Goal: Task Accomplishment & Management: Complete application form

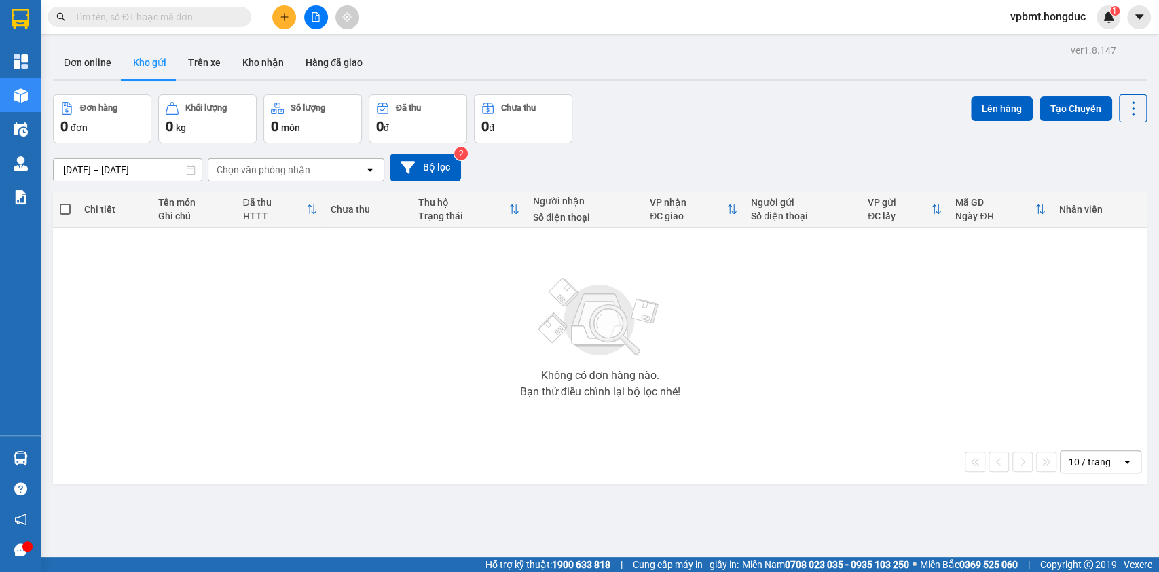
click at [311, 12] on icon "file-add" at bounding box center [316, 17] width 10 height 10
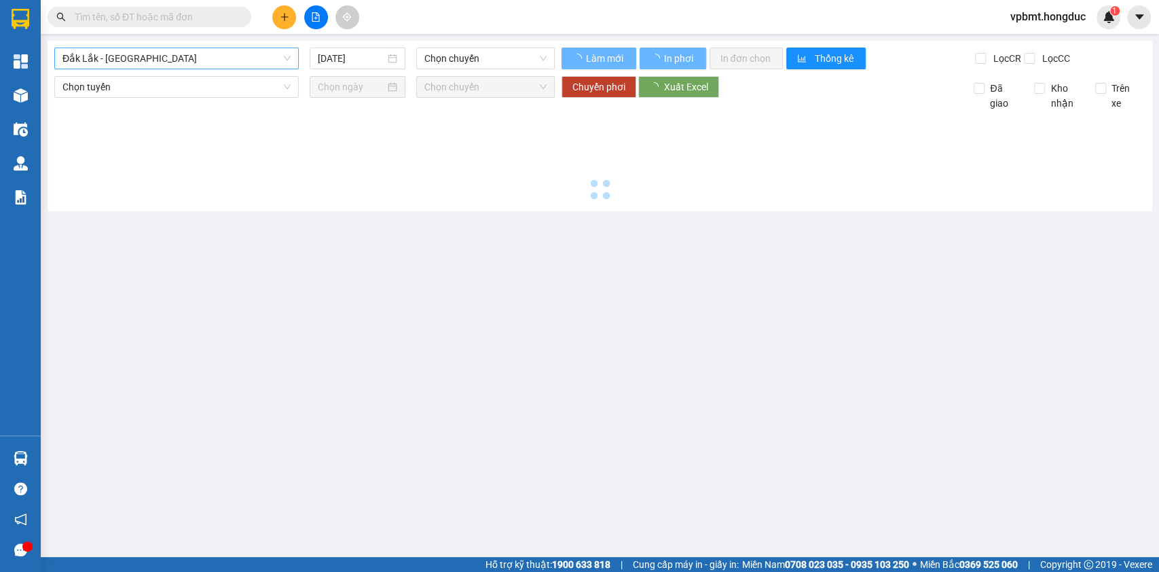
click at [211, 50] on span "Đắk Lắk - Bình Dương" at bounding box center [176, 58] width 228 height 20
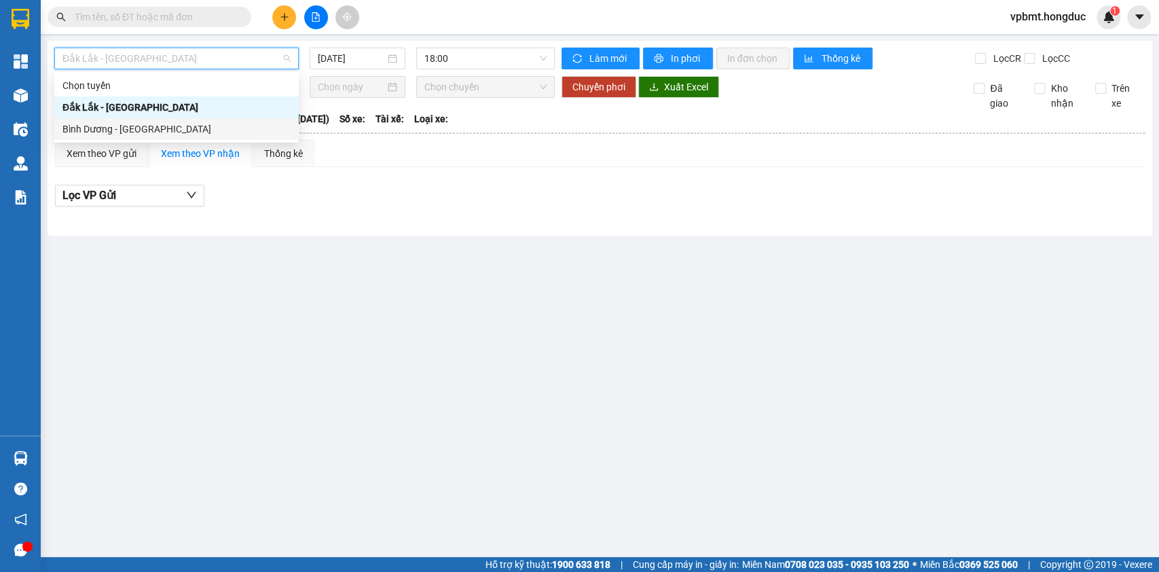
click at [211, 130] on div "Bình Dương - Đắk Lắk" at bounding box center [176, 129] width 228 height 15
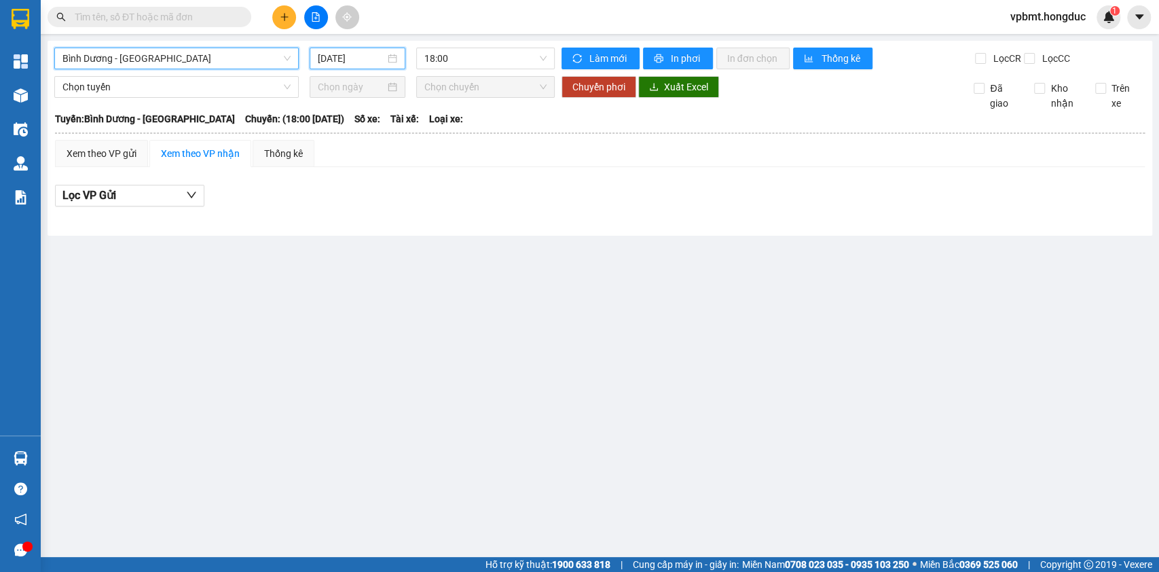
click at [372, 54] on input "15/10/2025" at bounding box center [351, 58] width 67 height 15
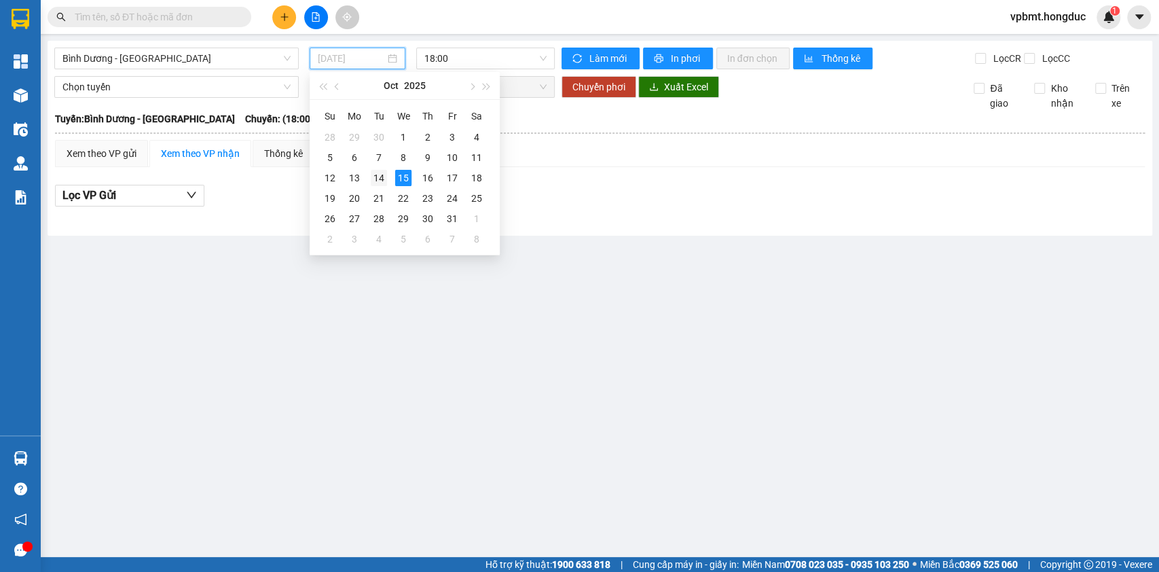
click at [386, 176] on div "14" at bounding box center [379, 178] width 16 height 16
type input "14/10/2025"
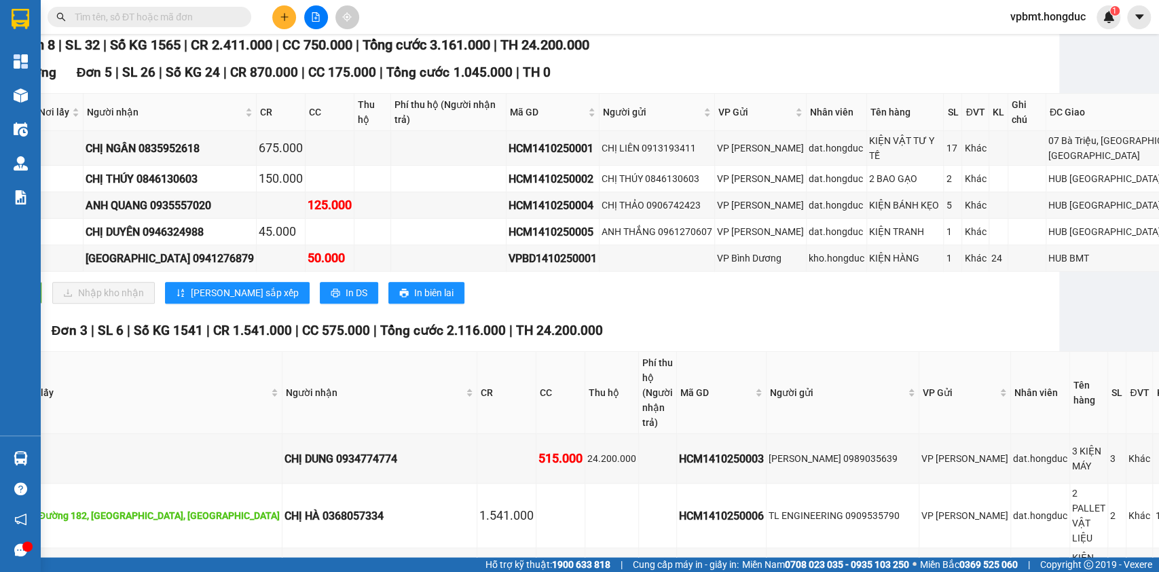
scroll to position [272, 93]
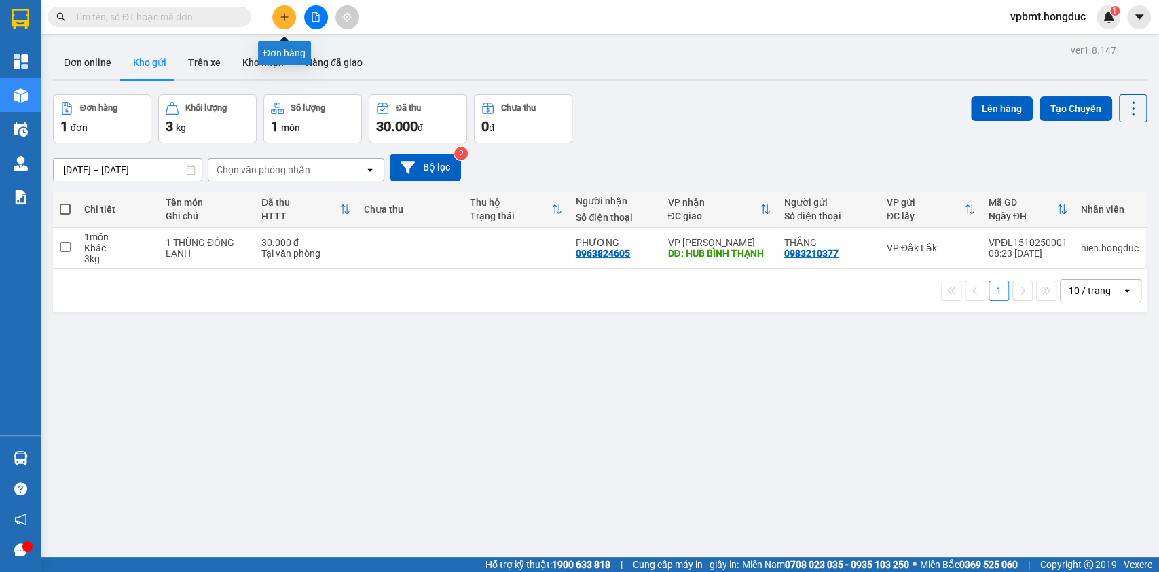
click at [277, 16] on button at bounding box center [284, 17] width 24 height 24
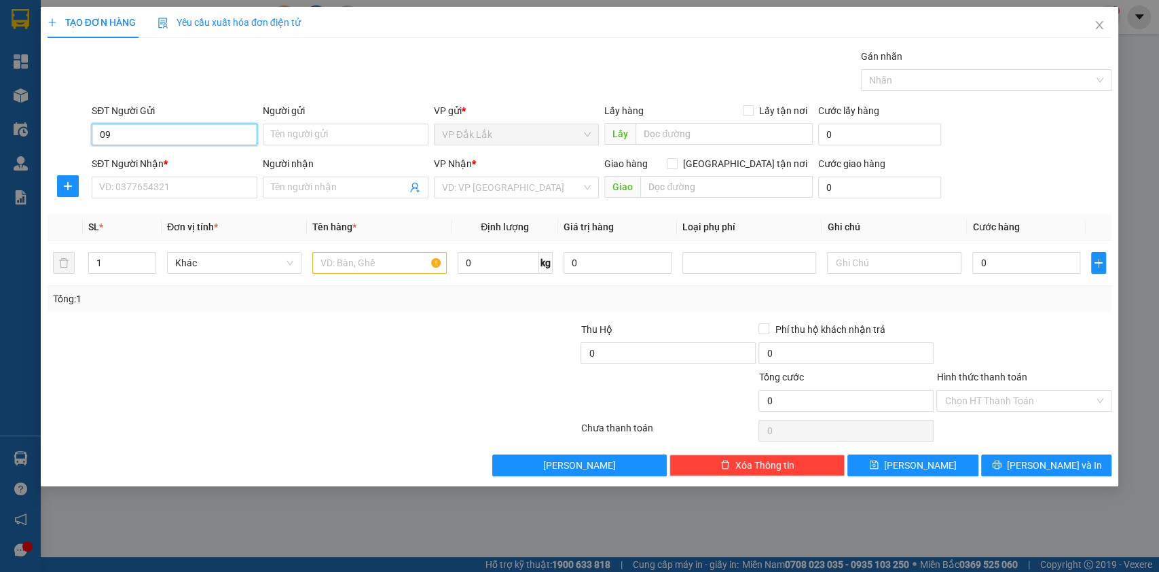
type input "0"
click at [206, 186] on input "SĐT Người Nhận *" at bounding box center [175, 188] width 166 height 22
type input "0"
click at [1095, 22] on icon "close" at bounding box center [1099, 25] width 11 height 11
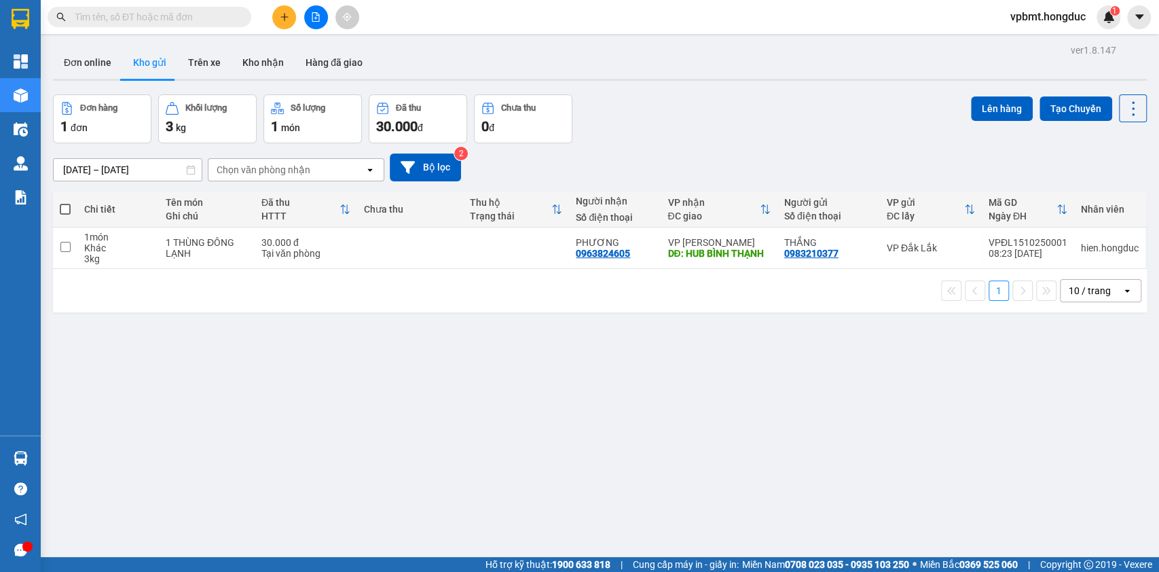
click at [189, 14] on input "text" at bounding box center [155, 17] width 160 height 15
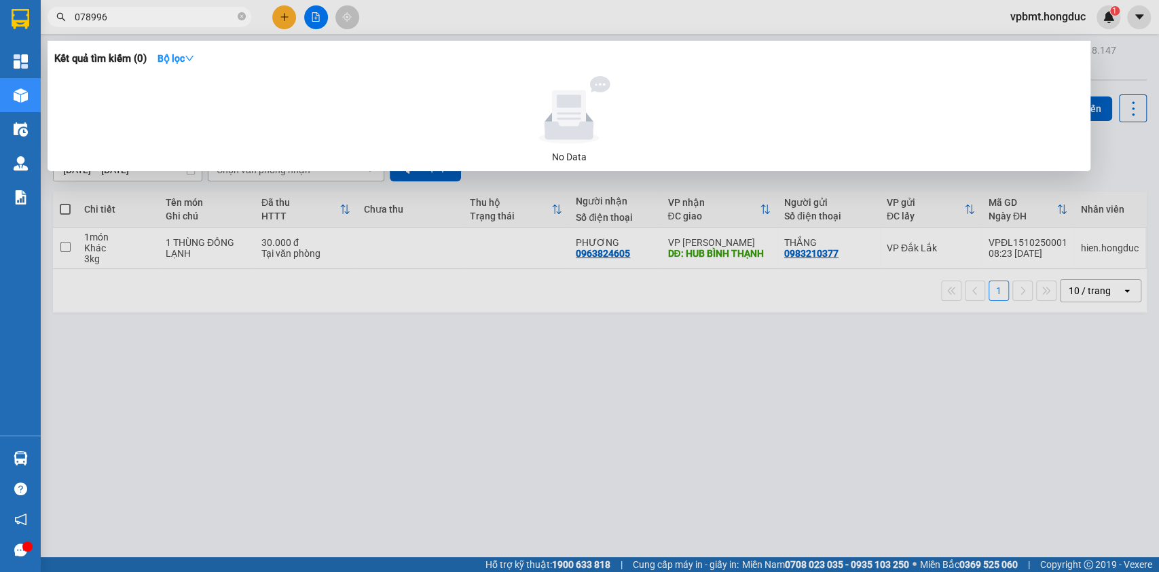
click at [100, 18] on input "078996" at bounding box center [155, 17] width 160 height 15
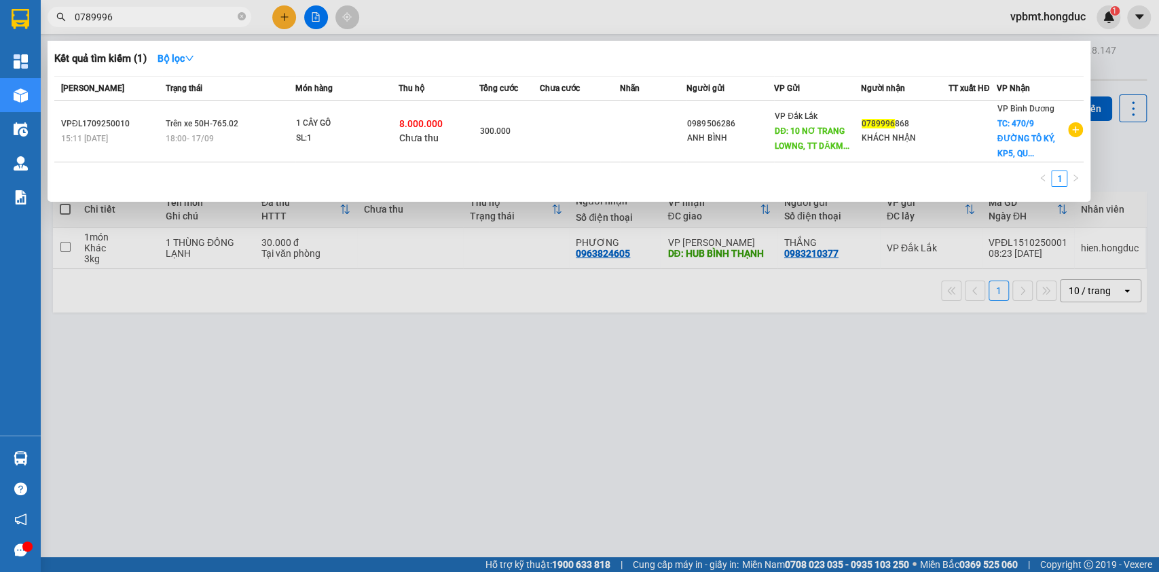
click at [146, 10] on input "0789996" at bounding box center [155, 17] width 160 height 15
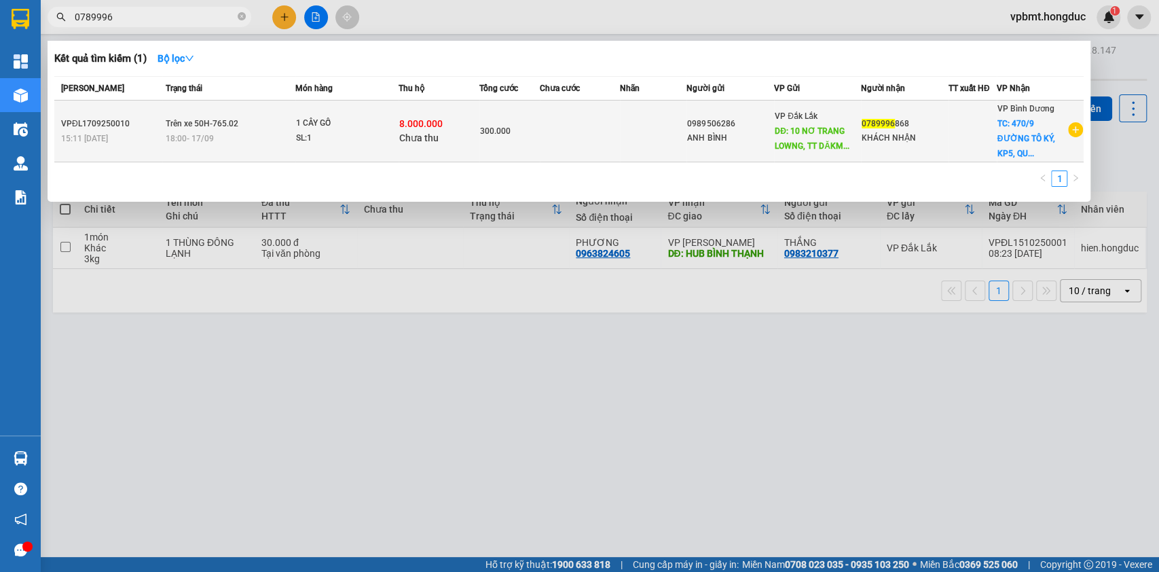
type input "0789996"
click at [219, 131] on div "18:00 - 17/09" at bounding box center [230, 138] width 129 height 15
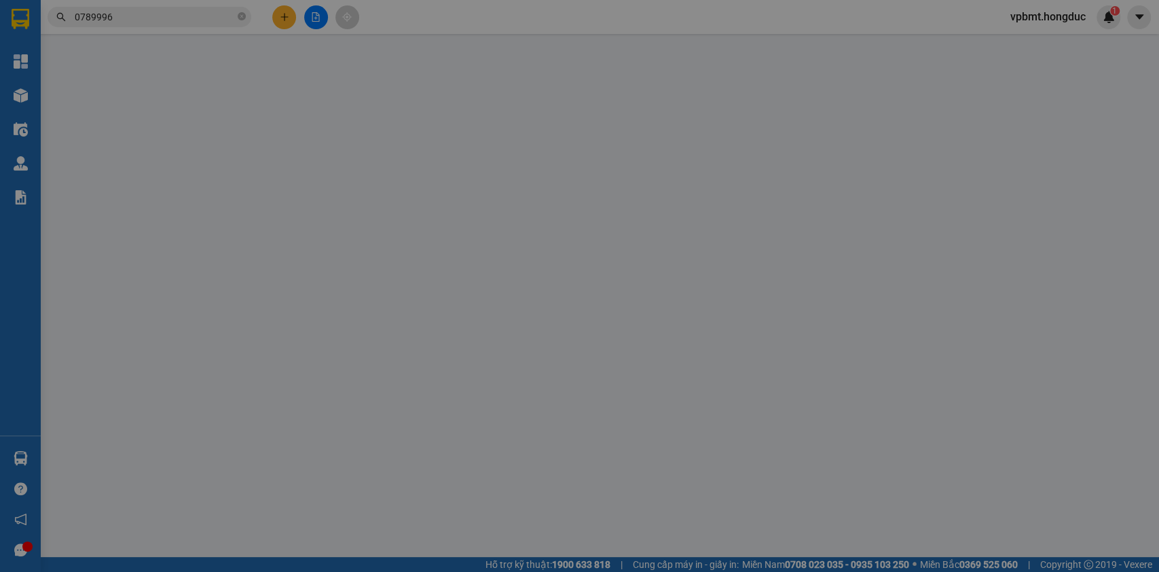
type input "0989506286"
type input "ANH BÌNH"
type input "10 NƠ TRANG LOWNG, TT DĂKMIL,"
type input "0789996868"
type input "KHÁCH NHẬN"
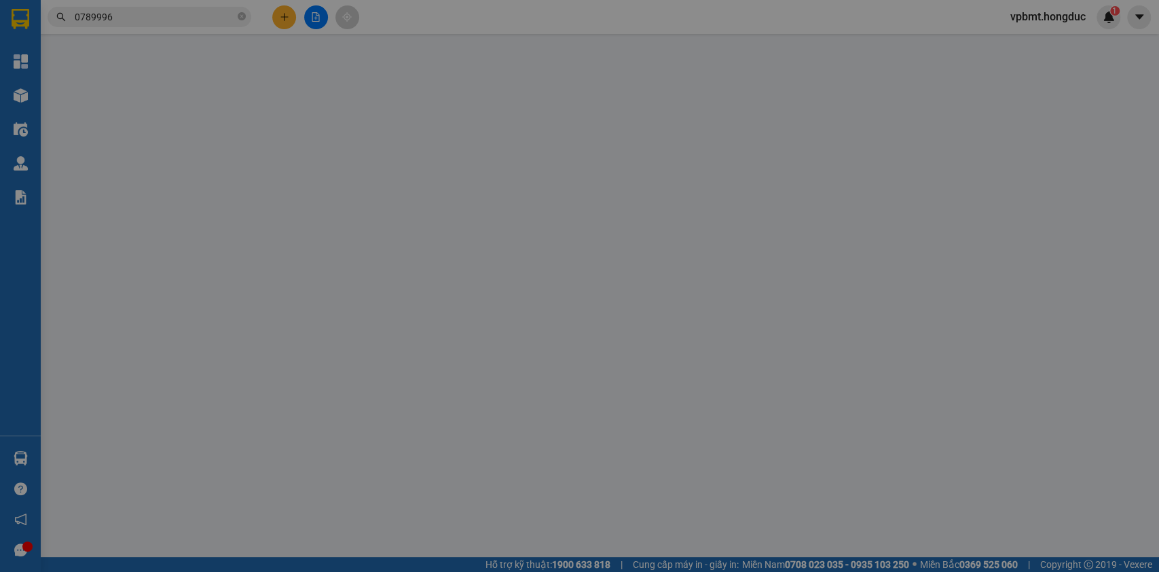
checkbox input "true"
type input "470/9 ĐƯỜNG TÔ KÝ, KP5, QUẬN 12"
type input "300.000"
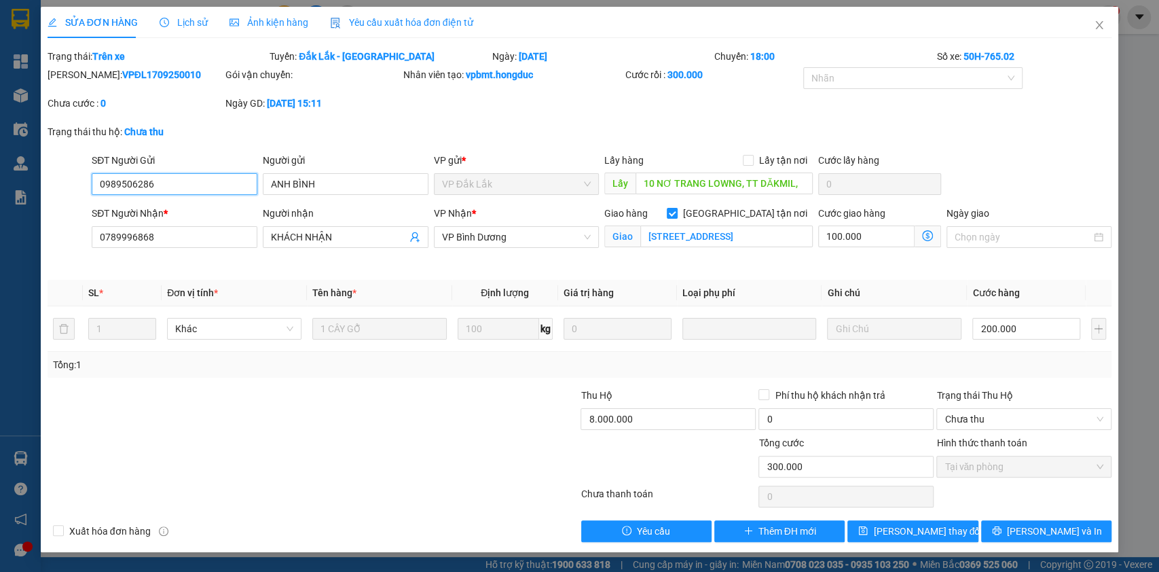
drag, startPoint x: 177, startPoint y: 179, endPoint x: 87, endPoint y: 193, distance: 91.3
click at [95, 193] on input "0989506286" at bounding box center [175, 184] width 166 height 22
click at [1096, 26] on icon "close" at bounding box center [1099, 25] width 11 height 11
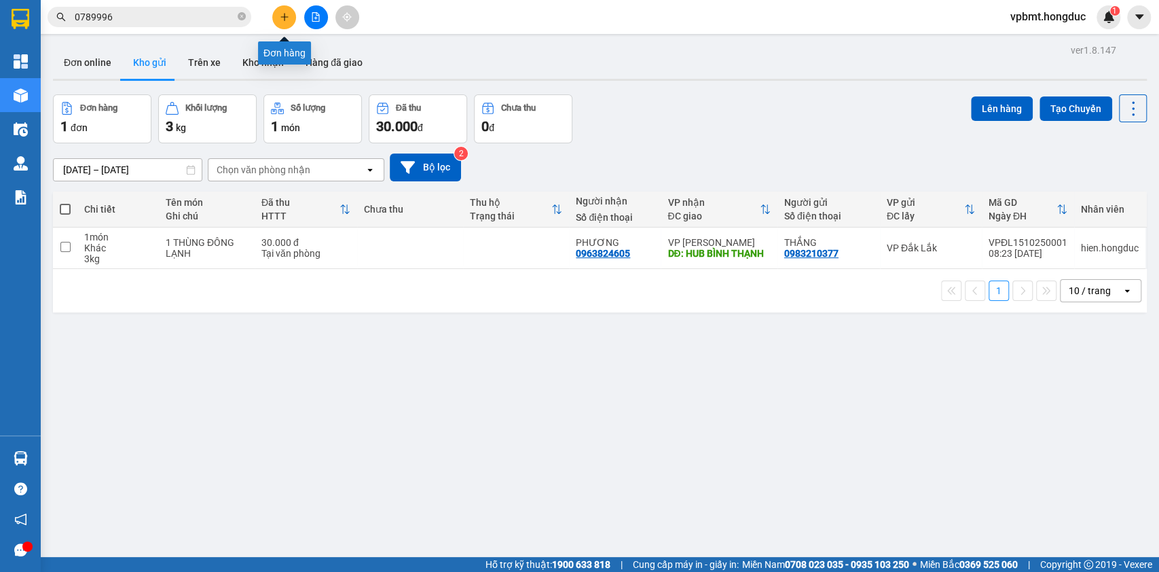
click at [283, 24] on button at bounding box center [284, 17] width 24 height 24
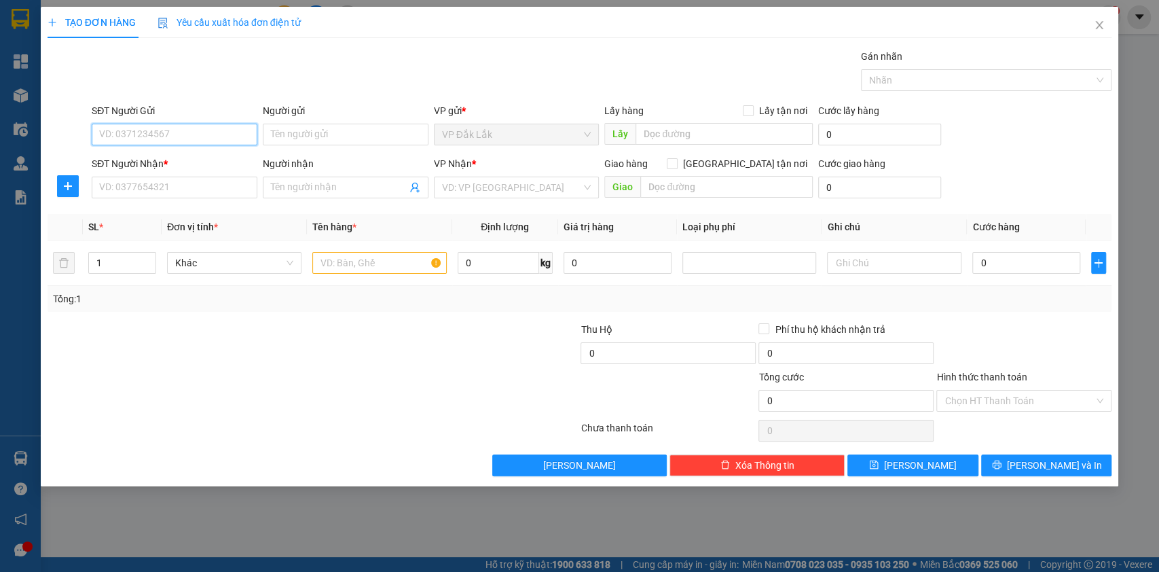
click at [193, 128] on input "SĐT Người Gửi" at bounding box center [175, 135] width 166 height 22
paste input "0989506286"
type input "0989506286"
click at [194, 162] on div "0989506286 - ANH BÌNH" at bounding box center [174, 161] width 149 height 15
type input "ANH BÌNH"
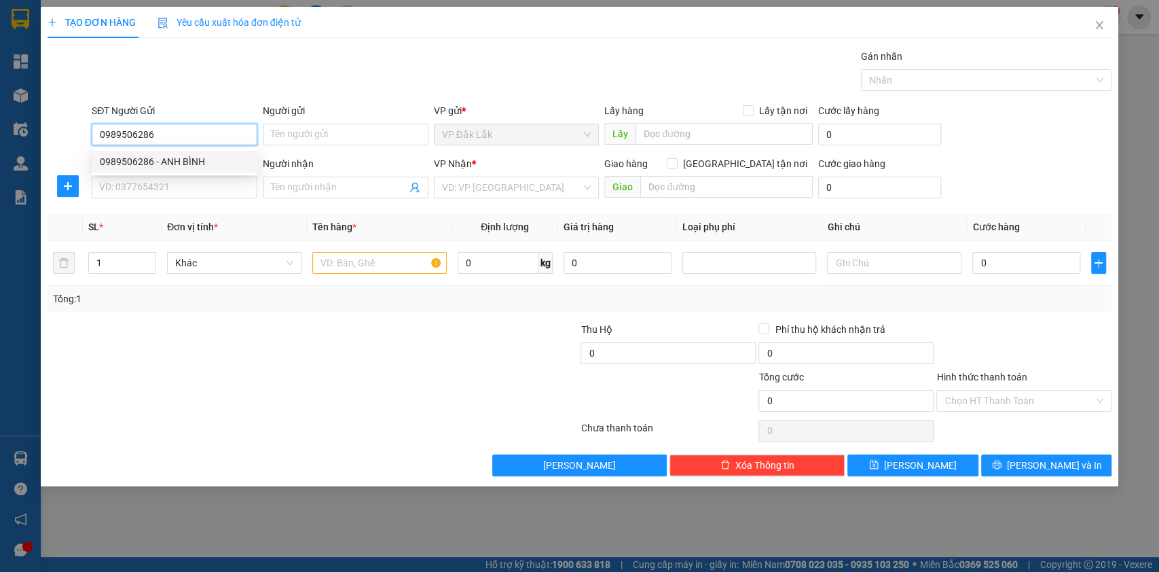
type input "10 NƠ TRANG LOWNG, TT DĂKMIL,"
type input "0789996868"
type input "KHÁCH NHẬN"
checkbox input "true"
type input "470/9 ĐƯỜNG TÔ KÝ, KP5, QUẬN 12"
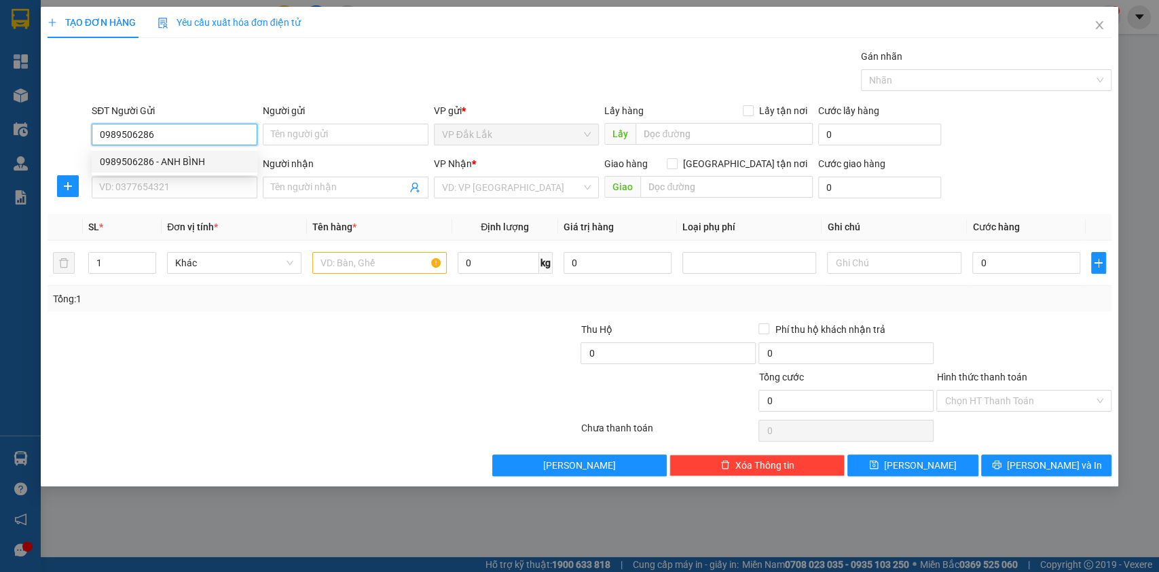
type input "8.000.000"
type input "100.000"
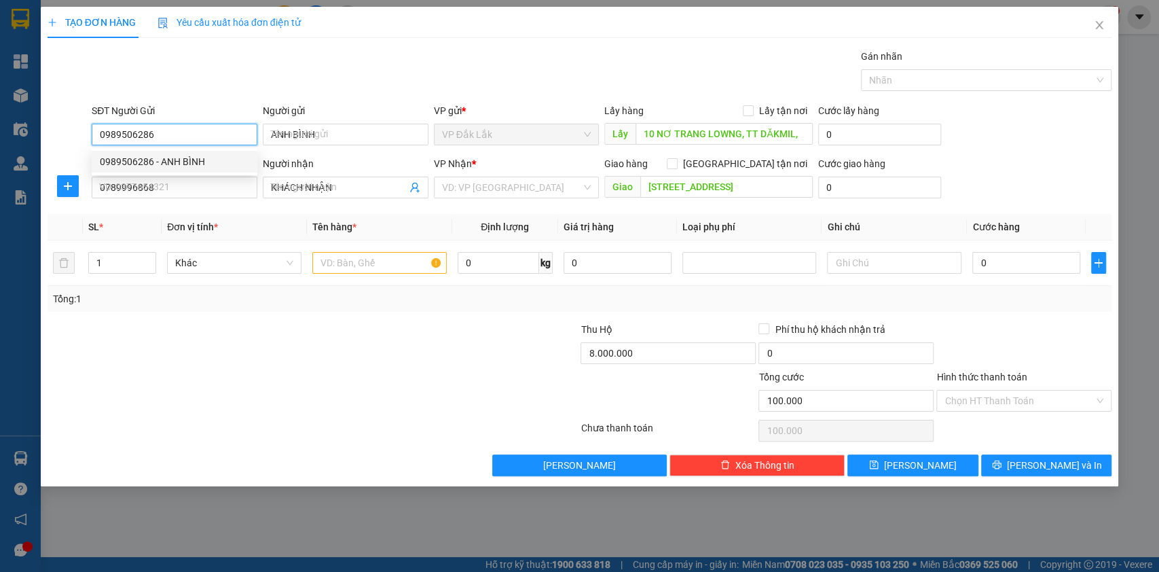
type input "300.000"
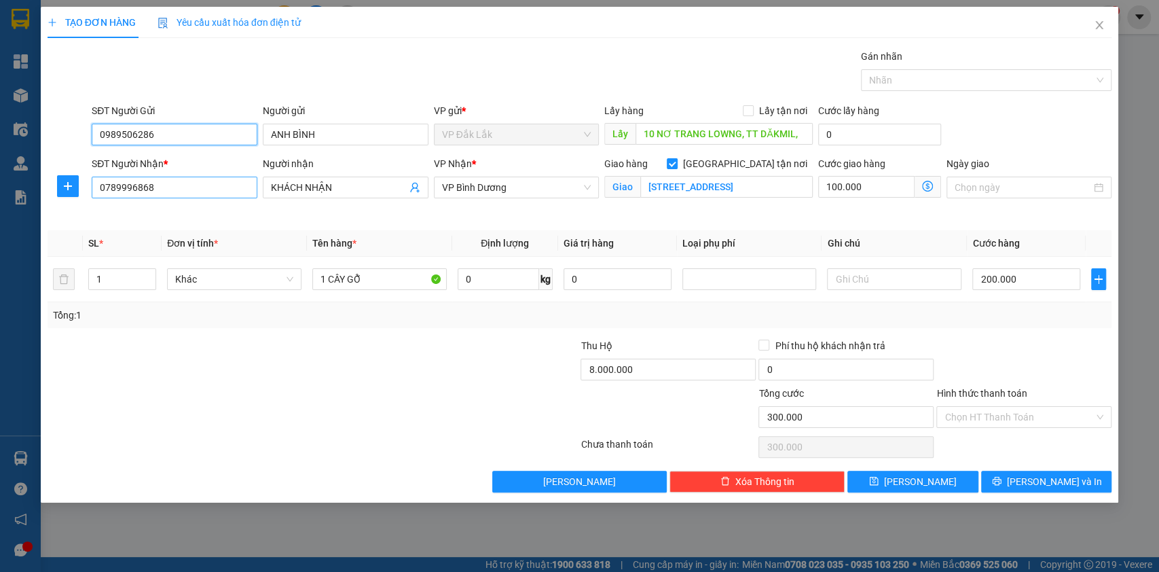
type input "0989506286"
click at [204, 181] on input "0789996868" at bounding box center [175, 188] width 166 height 22
type input "0"
type input "0986496996"
click at [371, 187] on input "KHÁCH NHẬN" at bounding box center [339, 187] width 136 height 15
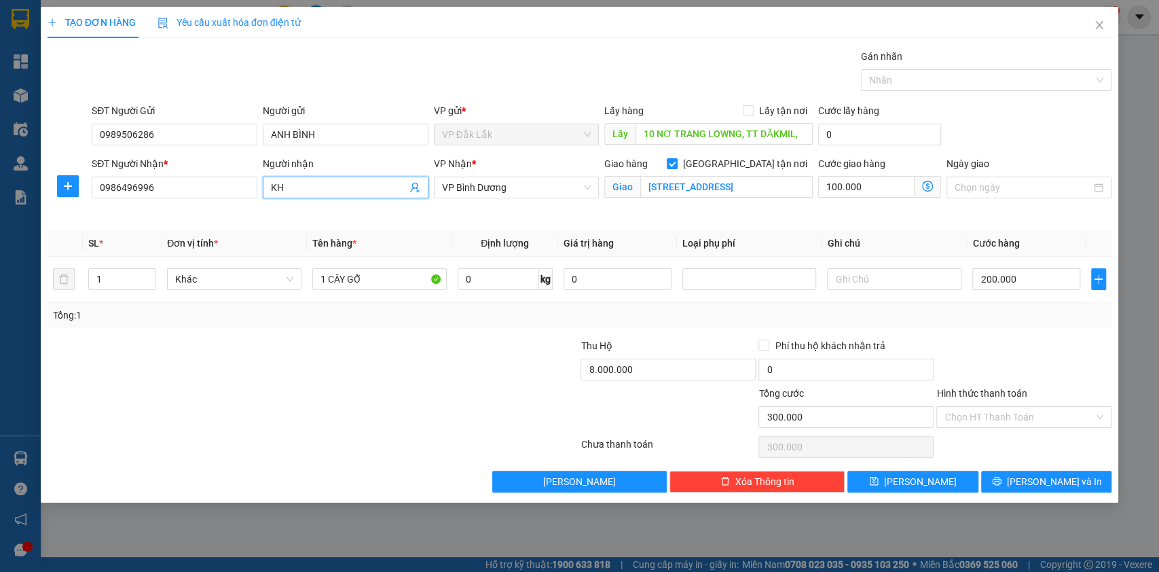
type input "K"
type input "a"
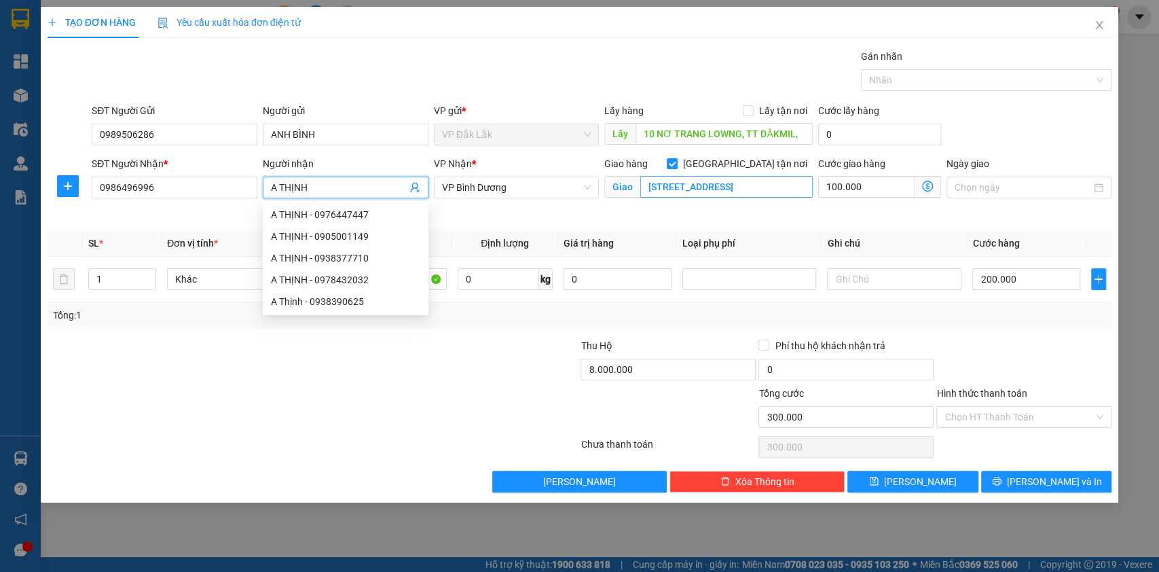
type input "A THỊNH"
click at [695, 185] on input "470/9 ĐƯỜNG TÔ KÝ, KP5, QUẬN 12" at bounding box center [726, 187] width 172 height 22
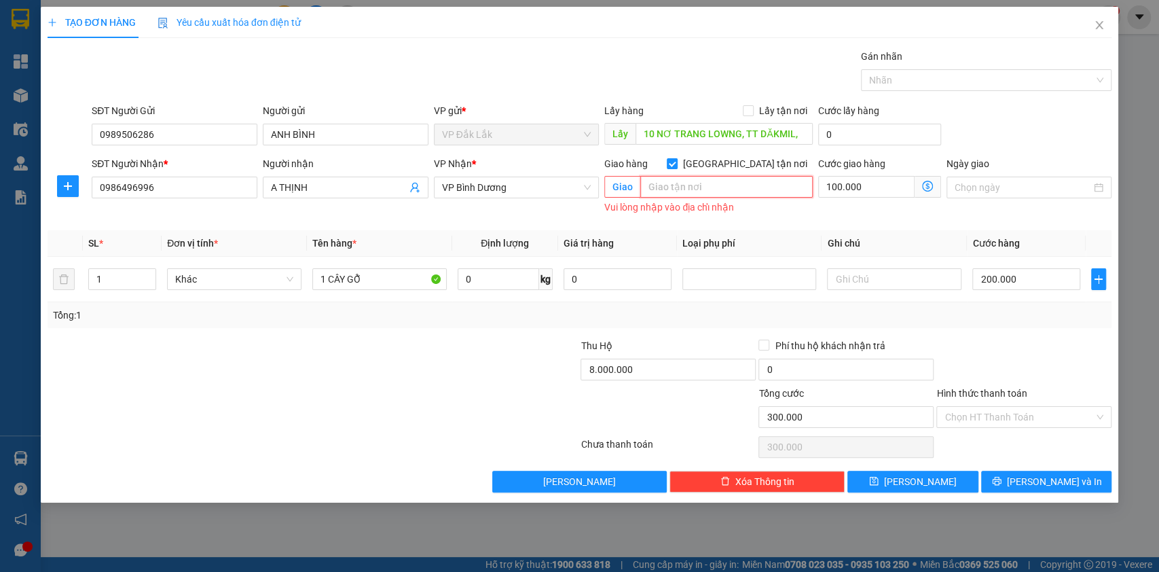
type input "D"
type input "[GEOGRAPHIC_DATA][PERSON_NAME], [GEOGRAPHIC_DATA], XÃ [GEOGRAPHIC_DATA], [GEOGR…"
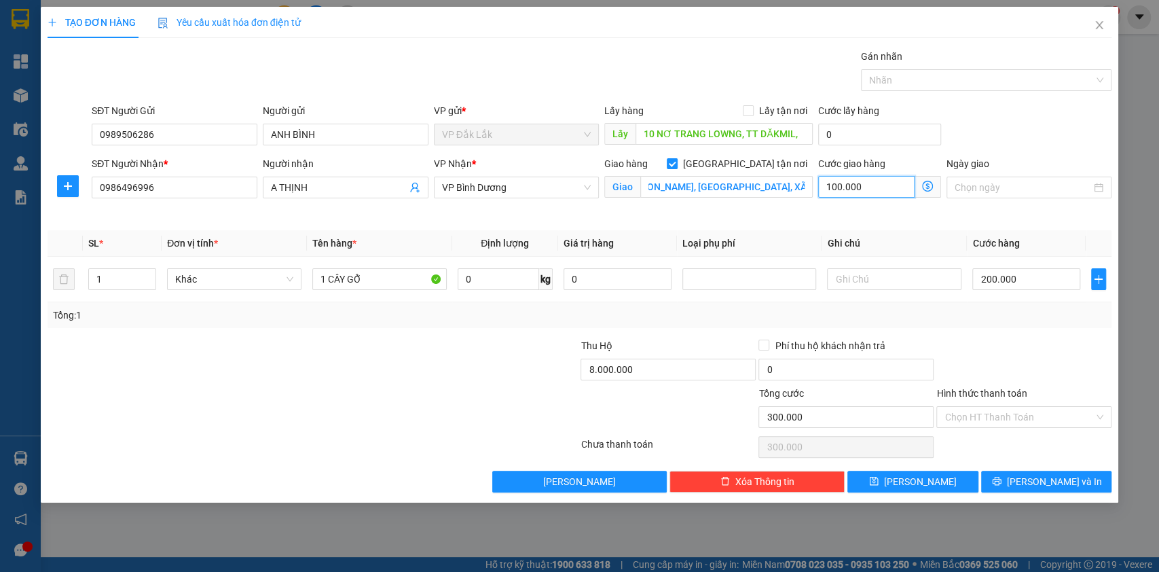
click at [879, 189] on input "100.000" at bounding box center [866, 187] width 96 height 22
type input "200.002"
type input "2"
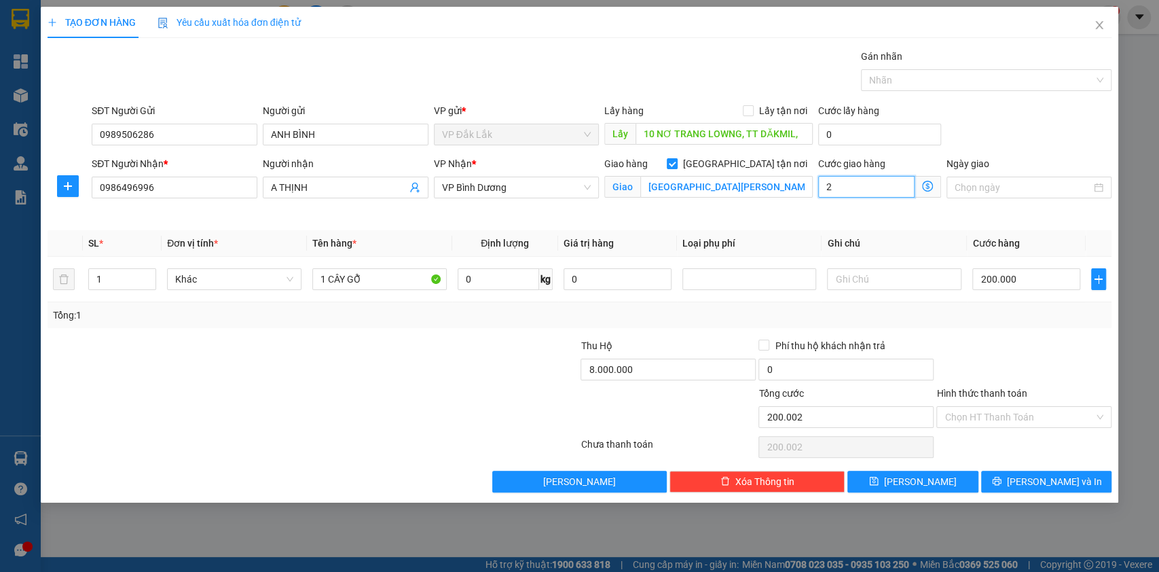
type input "200.027"
type input "27"
type input "200.270"
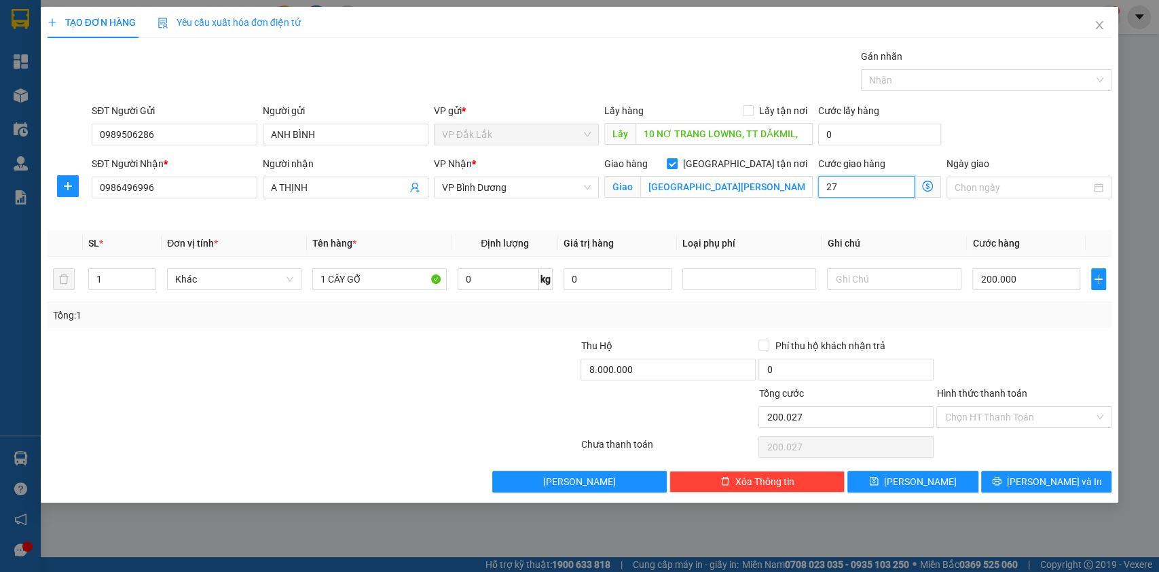
type input "270"
type input "202.700"
type input "2.700"
type input "227.000"
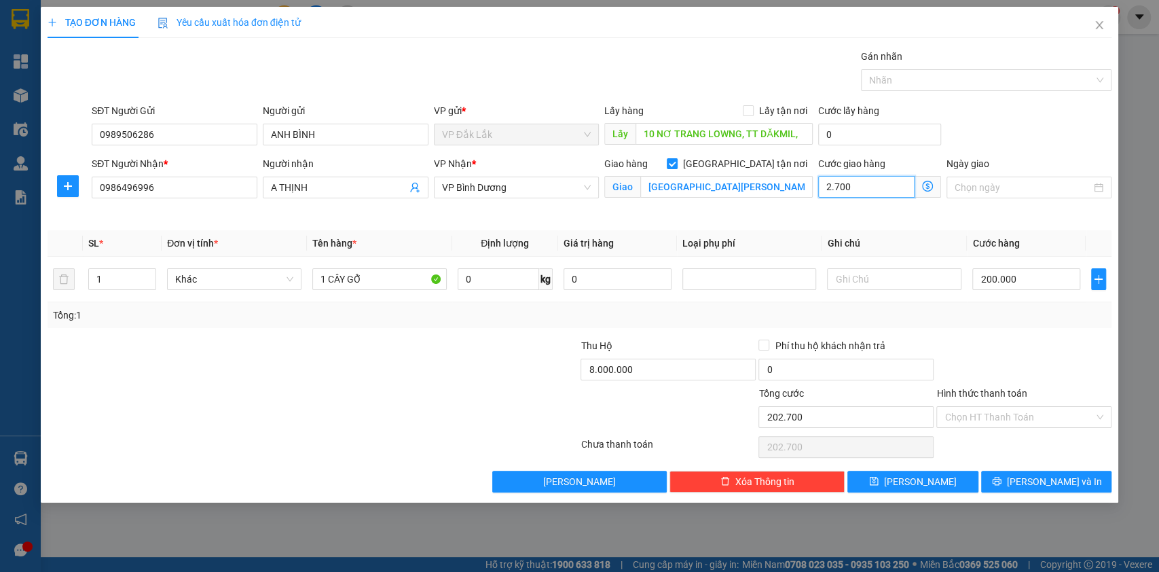
type input "227.000"
type input "27.000"
type input "470.000"
type input "270.000"
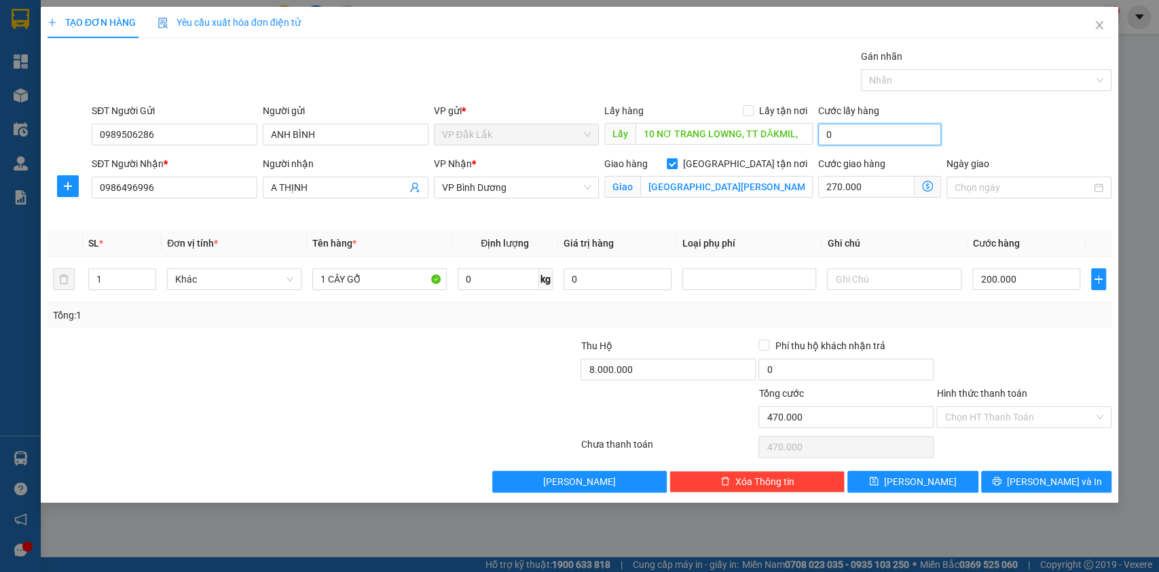
click at [896, 136] on input "0" at bounding box center [879, 135] width 123 height 22
type input "8"
type input "470.008"
type input "0"
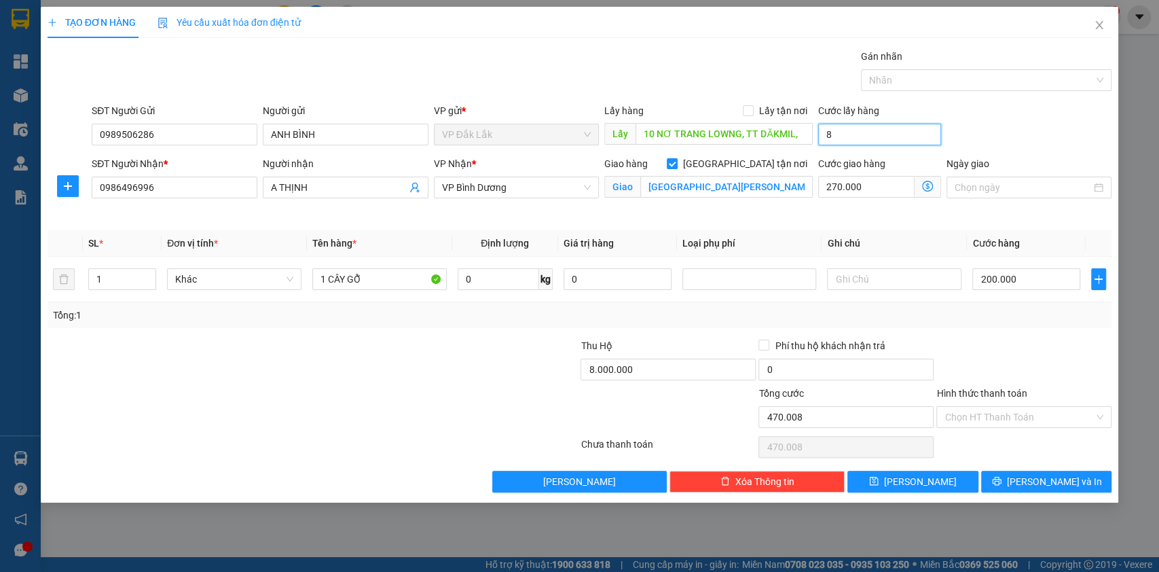
type input "470.000"
click at [1012, 280] on input "200.000" at bounding box center [1026, 279] width 108 height 22
type input "270.005"
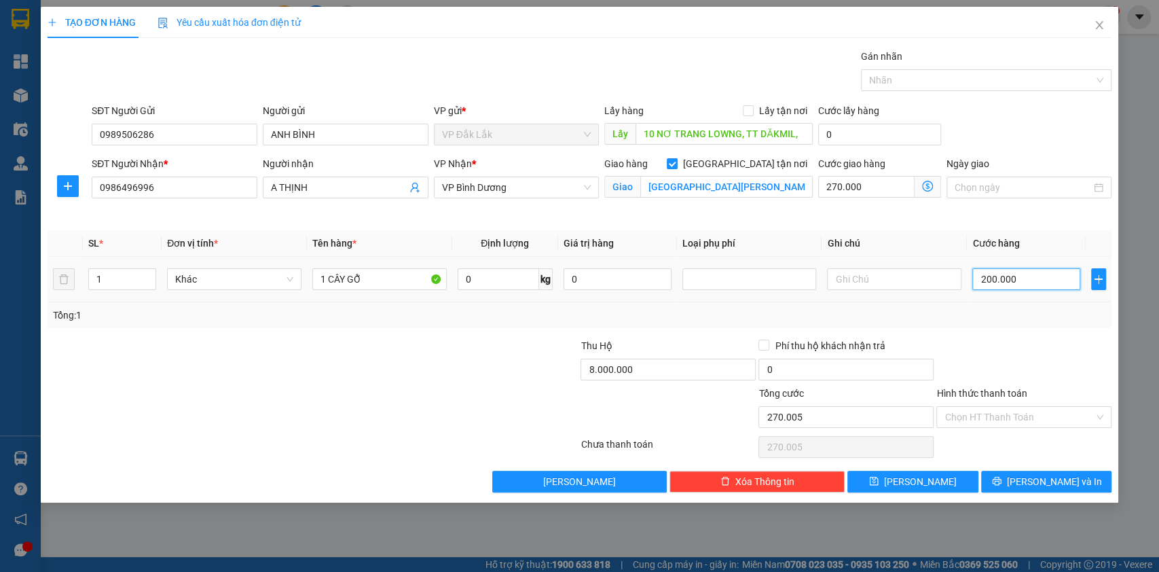
type input "5"
type input "270.058"
type input "58"
type input "270.580"
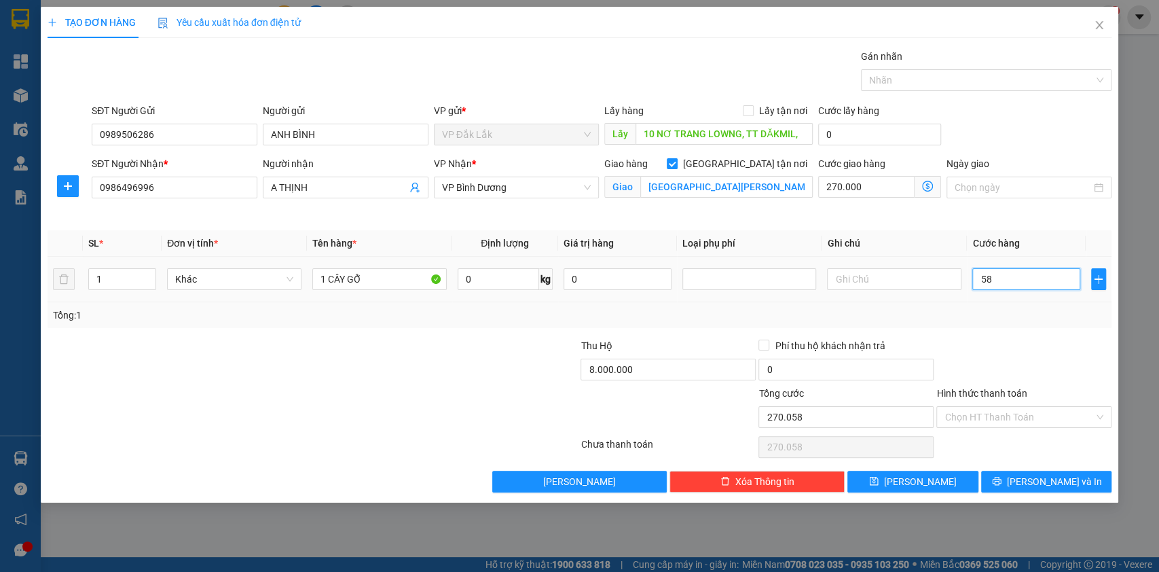
type input "270.580"
type input "580"
type input "275.800"
type input "5.800"
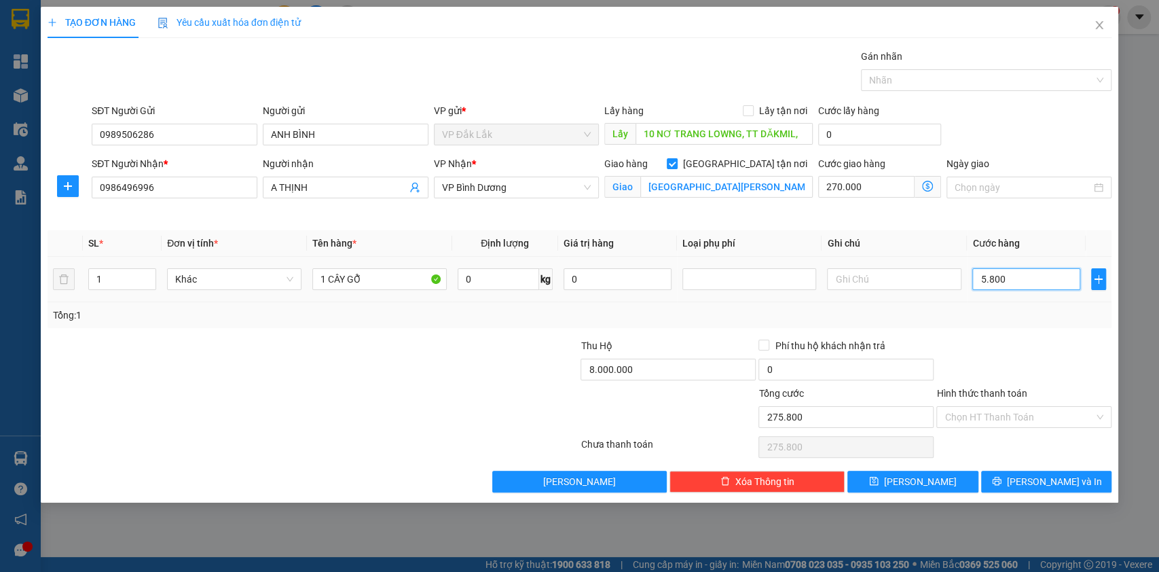
type input "328.000"
type input "58.000"
type input "850.000"
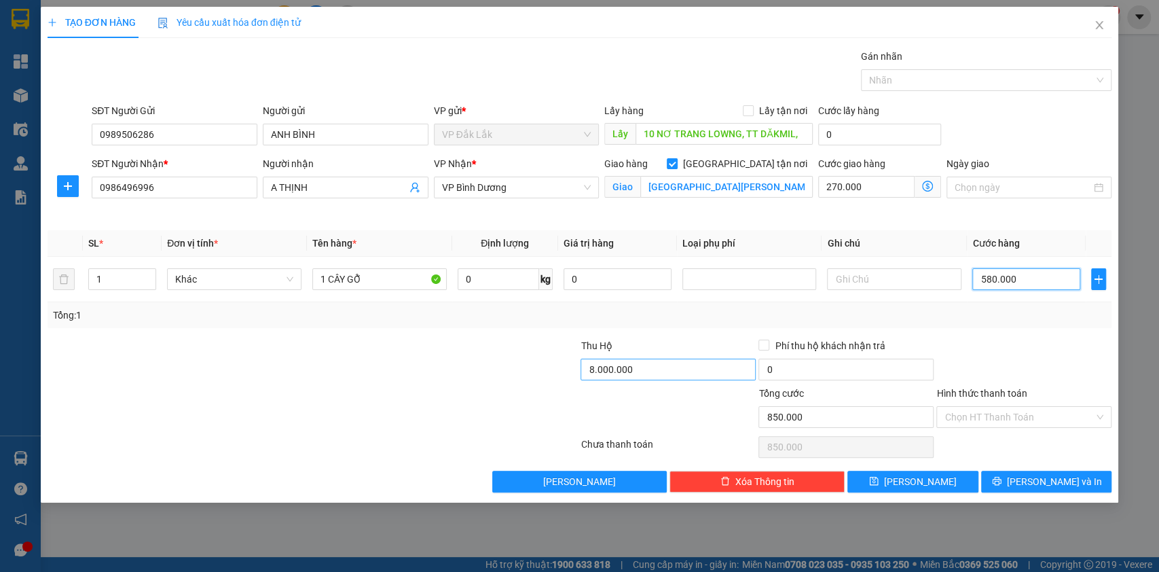
type input "580.000"
click at [683, 367] on input "8.000.000" at bounding box center [668, 370] width 175 height 22
type input "24.000.000"
click at [324, 282] on input "1 CÂY GỖ" at bounding box center [379, 279] width 134 height 22
type input "2 CÂY GỖ"
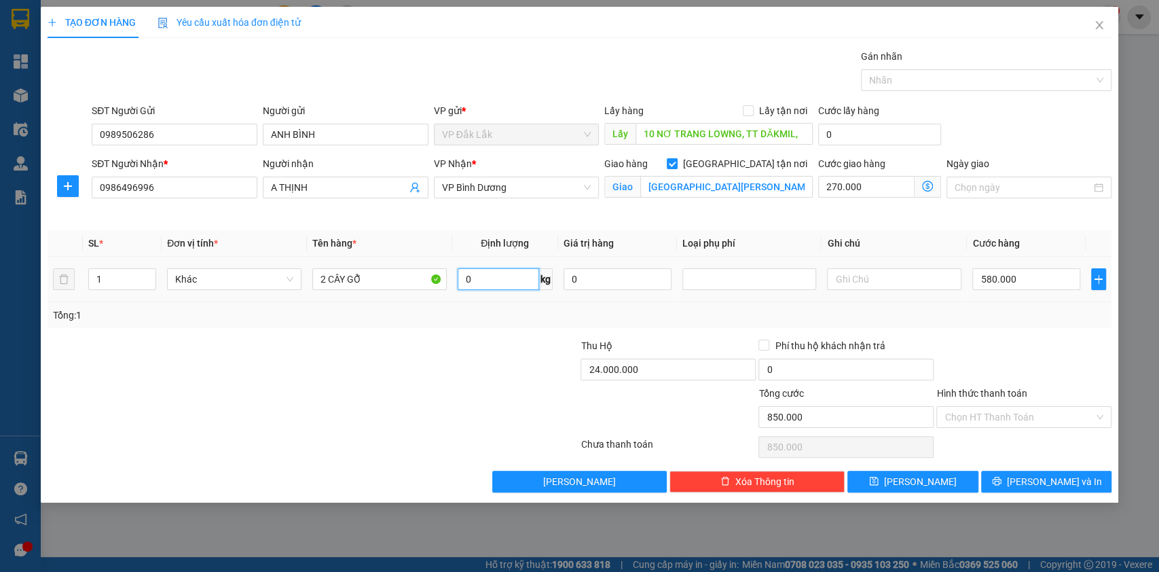
click at [481, 275] on input "0" at bounding box center [498, 279] width 81 height 22
type input "250"
click at [152, 277] on span "up" at bounding box center [149, 276] width 8 height 8
type input "2"
click at [147, 274] on icon "up" at bounding box center [149, 276] width 5 height 5
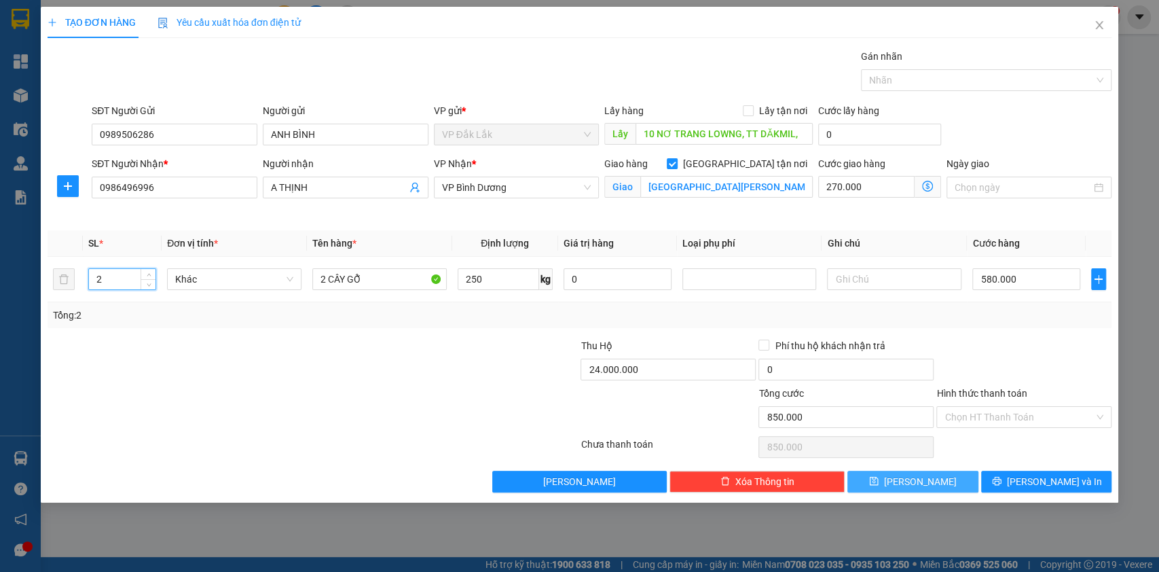
click at [919, 481] on span "Lưu" at bounding box center [920, 481] width 73 height 15
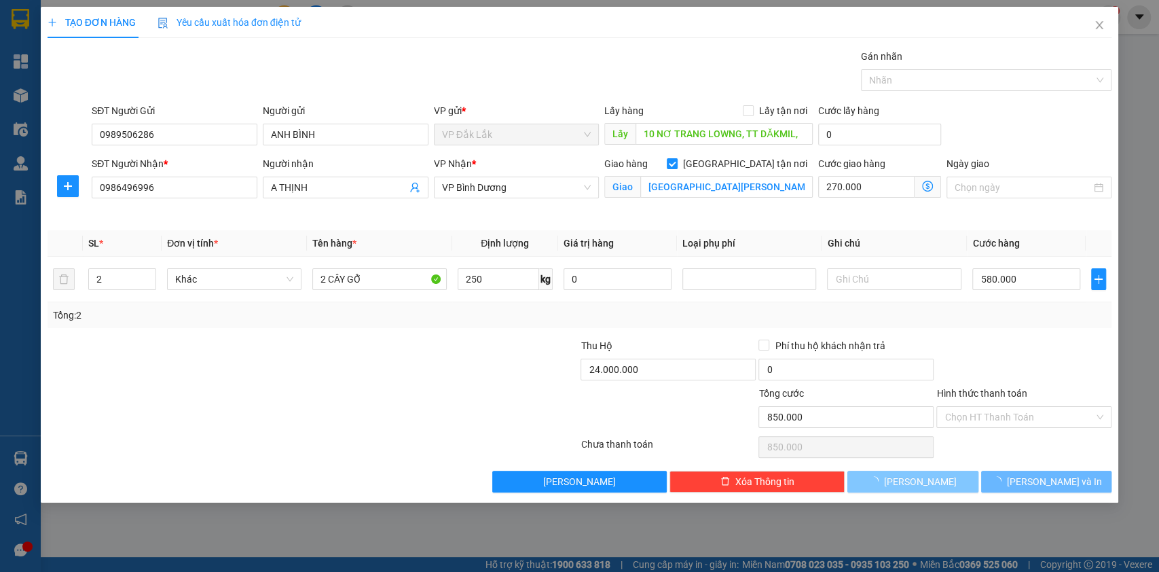
checkbox input "false"
type input "0"
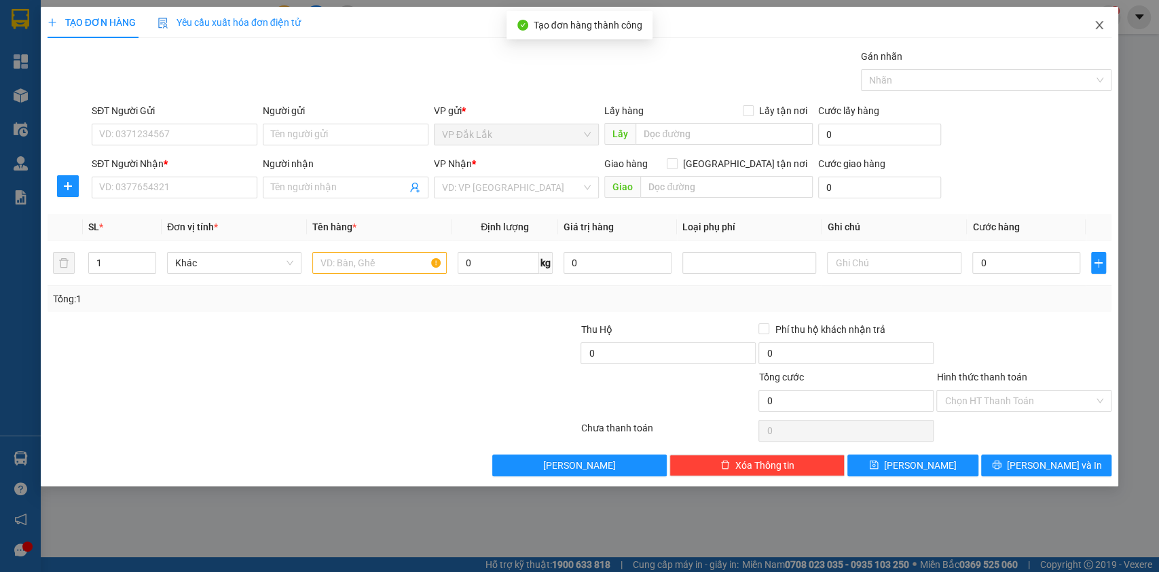
click at [1103, 22] on icon "close" at bounding box center [1099, 25] width 11 height 11
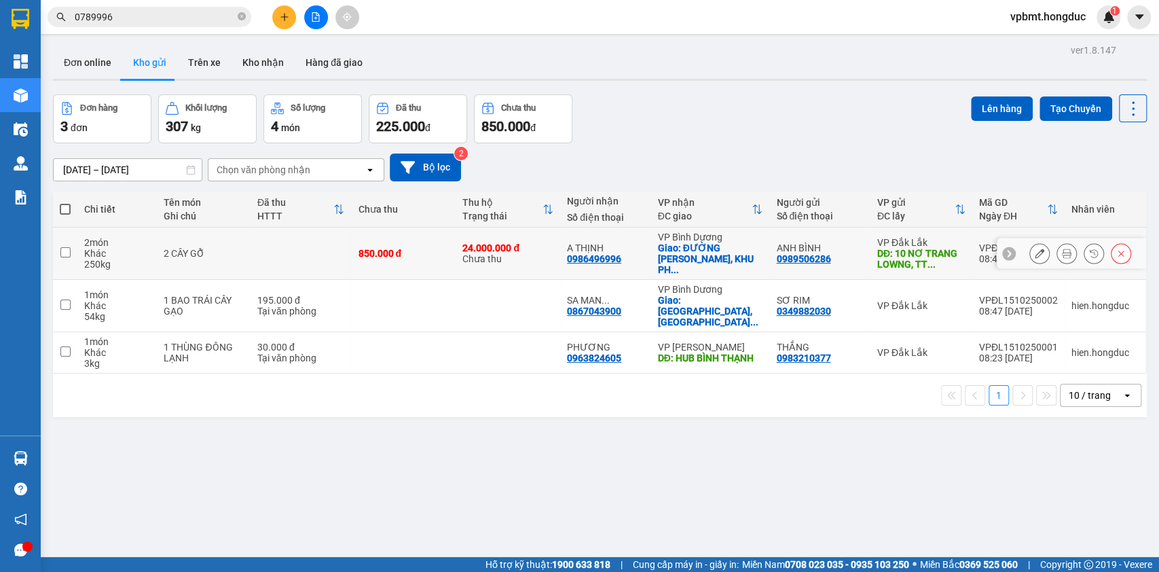
click at [1057, 242] on button at bounding box center [1066, 254] width 19 height 24
click at [1035, 249] on icon at bounding box center [1040, 254] width 10 height 10
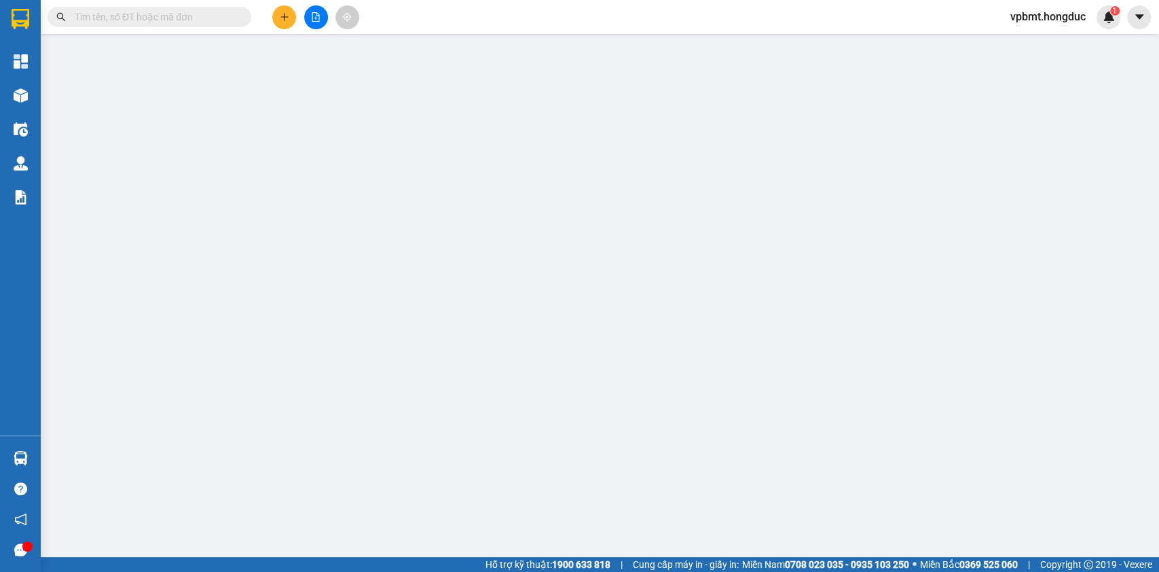
type input "0989506286"
type input "ANH BÌNH"
type input "10 NƠ TRANG LOWNG, TT DĂKMIL,"
type input "0986496996"
type input "A THỊNH"
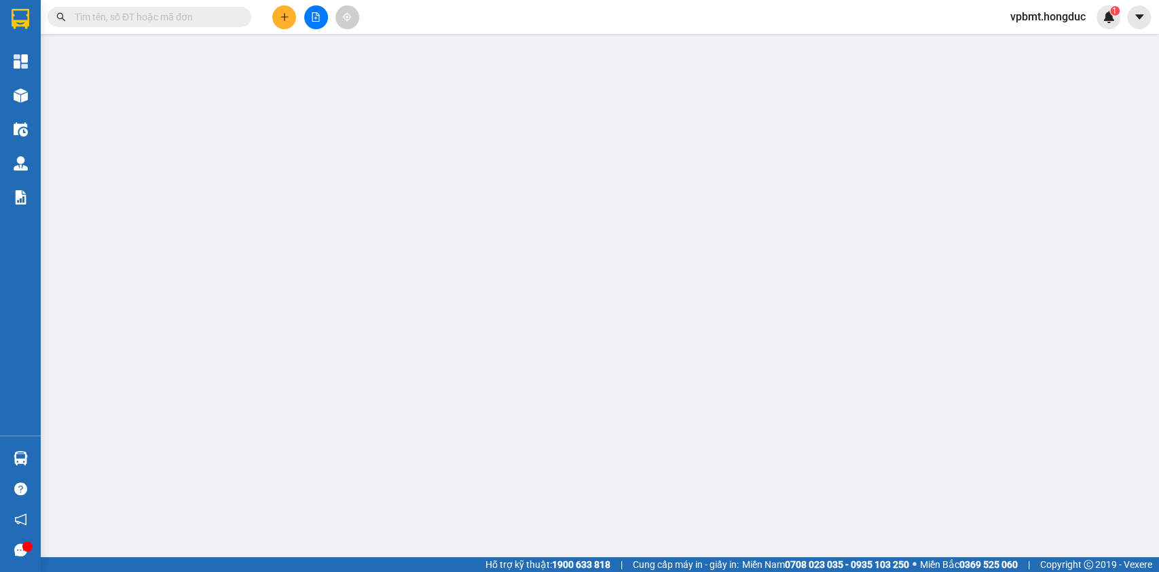
checkbox input "true"
type input "[GEOGRAPHIC_DATA][PERSON_NAME], [GEOGRAPHIC_DATA], XÃ [GEOGRAPHIC_DATA], [GEOGR…"
type input "850.000"
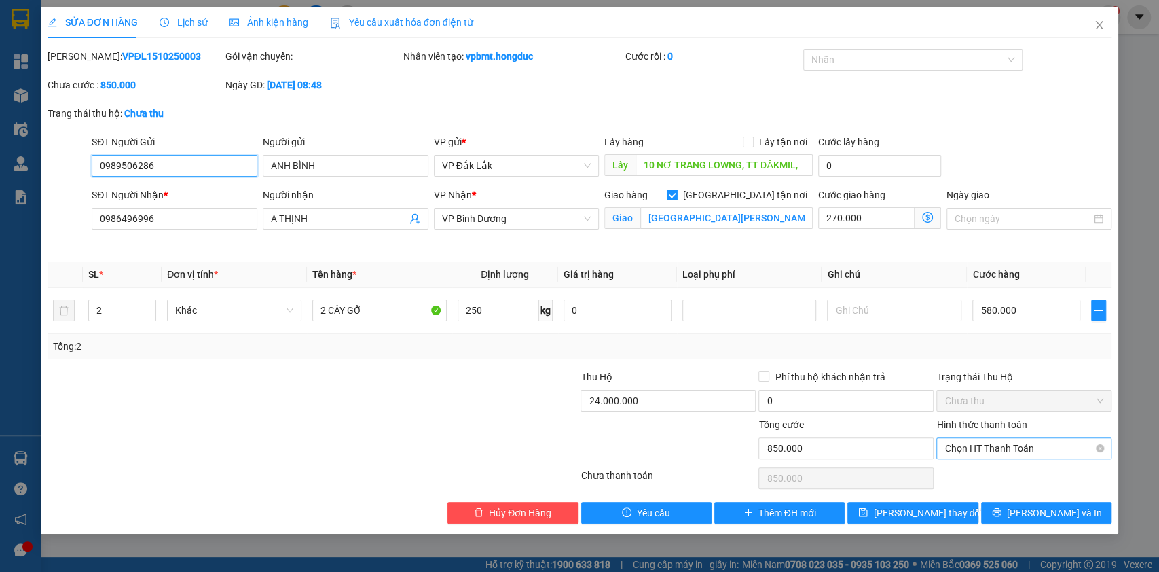
click at [1005, 438] on span "Chọn HT Thanh Toán" at bounding box center [1024, 448] width 159 height 20
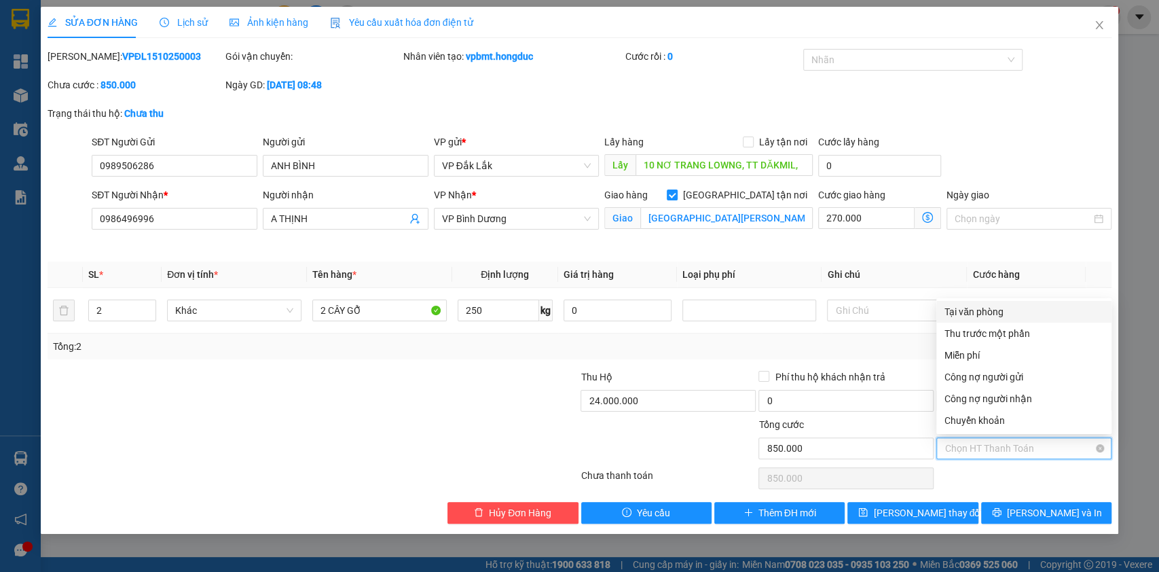
click at [1005, 443] on span "Chọn HT Thanh Toán" at bounding box center [1024, 448] width 159 height 20
click at [994, 310] on div "Tại văn phòng" at bounding box center [1024, 311] width 159 height 15
type input "0"
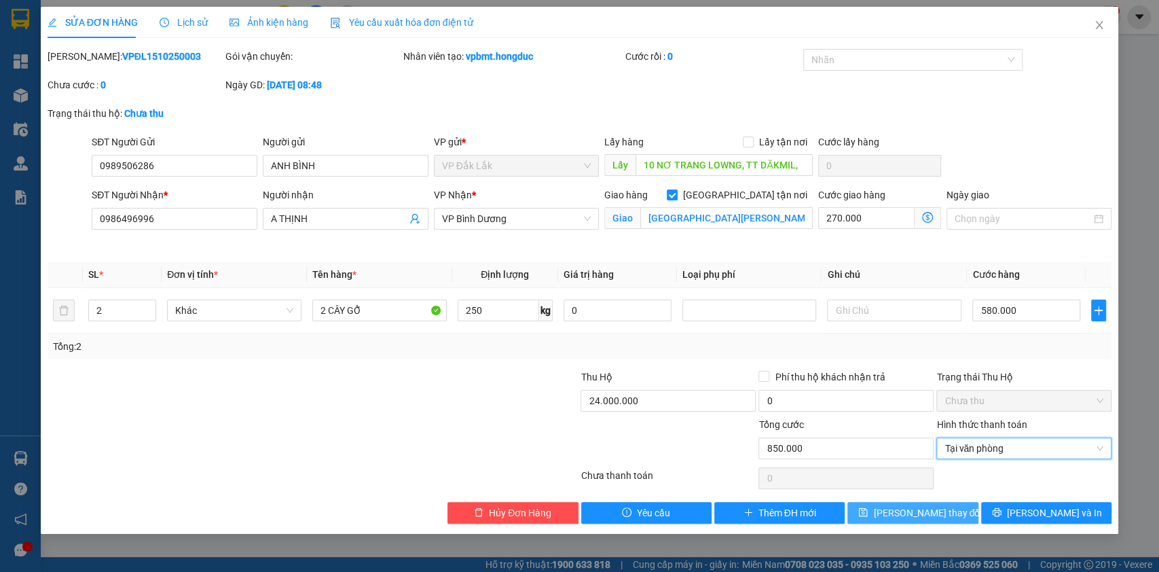
click at [940, 505] on span "[PERSON_NAME] thay đổi" at bounding box center [927, 512] width 109 height 15
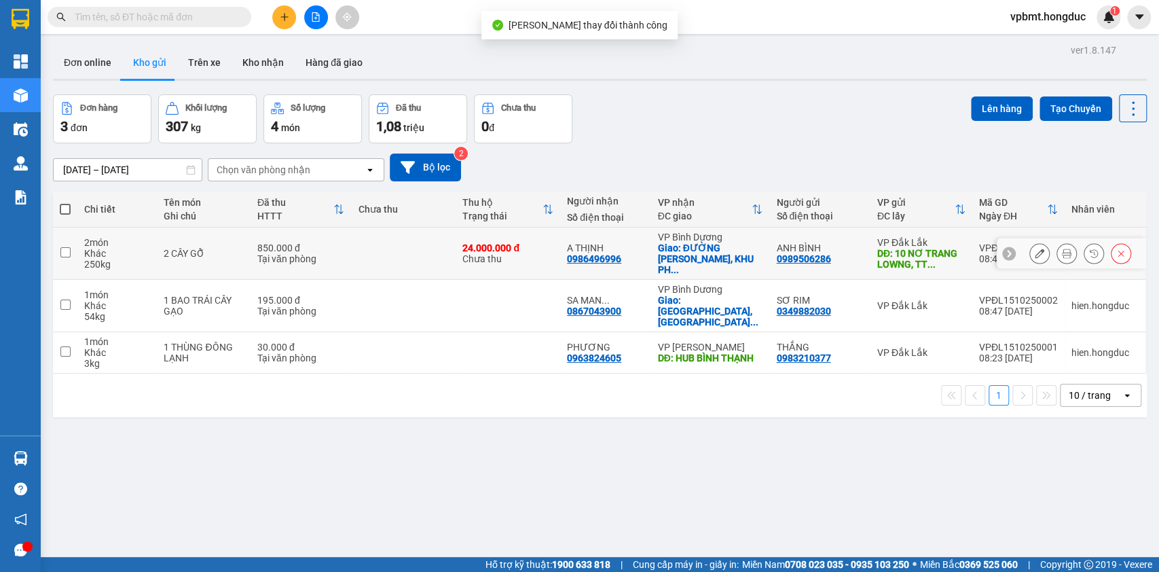
click at [1062, 249] on icon at bounding box center [1067, 254] width 10 height 10
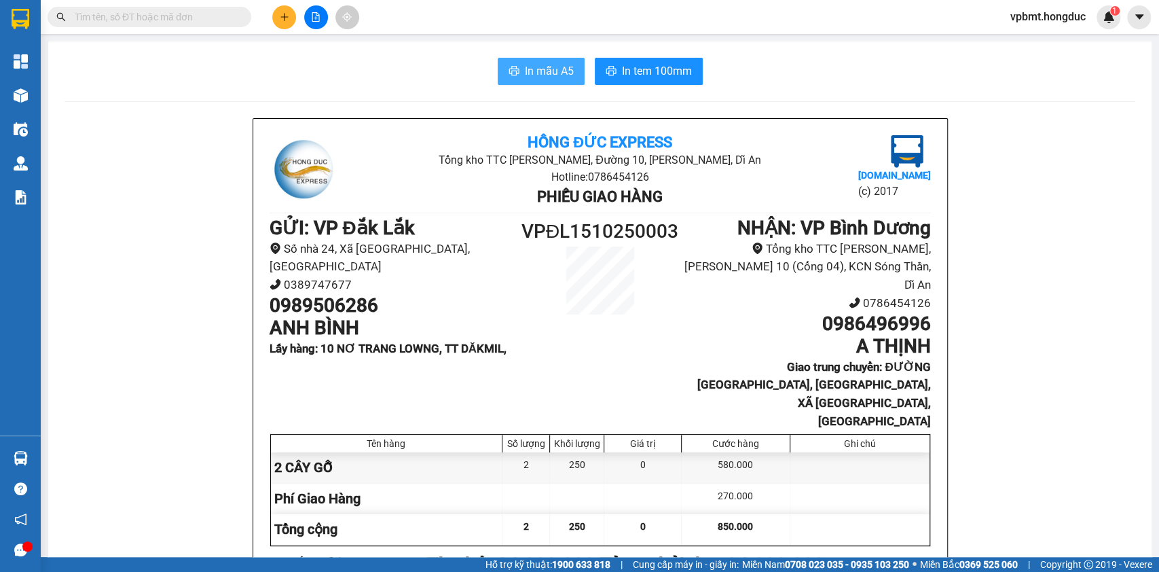
click at [525, 76] on span "In mẫu A5" at bounding box center [549, 70] width 49 height 17
click at [533, 68] on span "In mẫu A5" at bounding box center [549, 70] width 49 height 17
click at [659, 71] on span "In tem 100mm" at bounding box center [657, 70] width 70 height 17
click at [636, 71] on span "In tem 100mm" at bounding box center [657, 70] width 70 height 17
click at [635, 69] on span "In tem 100mm" at bounding box center [657, 70] width 70 height 17
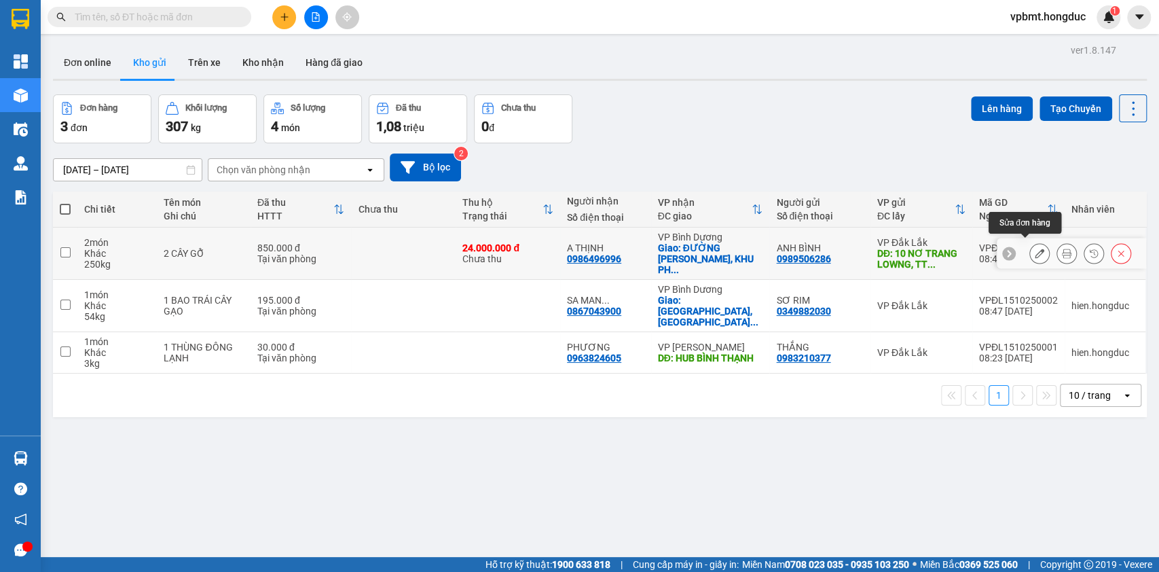
click at [1035, 249] on icon at bounding box center [1040, 254] width 10 height 10
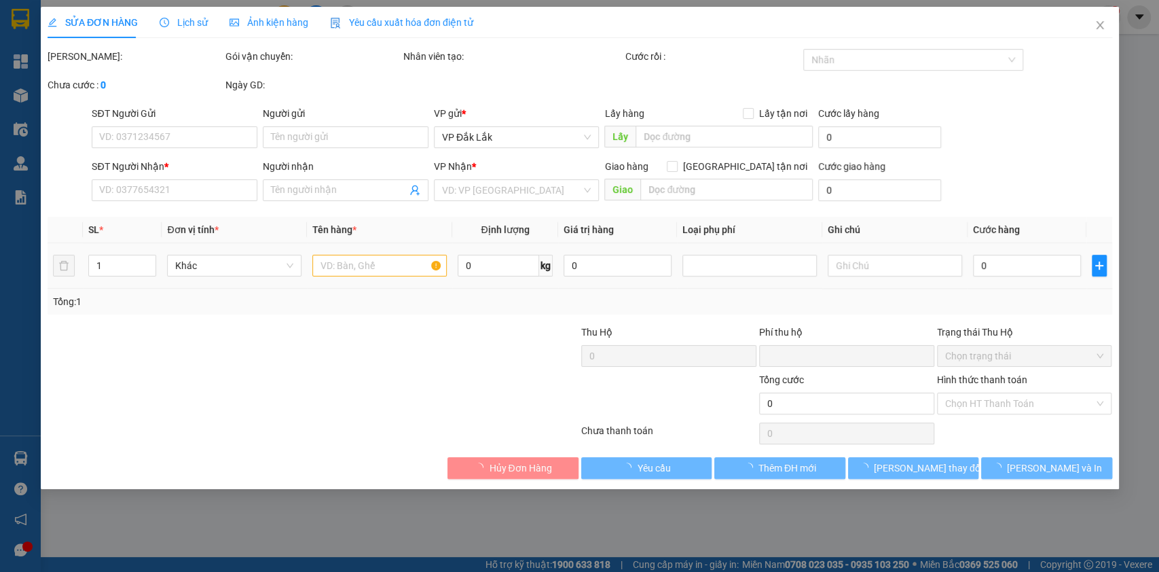
type input "0989506286"
type input "ANH BÌNH"
type input "10 NƠ TRANG LOWNG, TT DĂKMIL,"
type input "0986496996"
type input "A THỊNH"
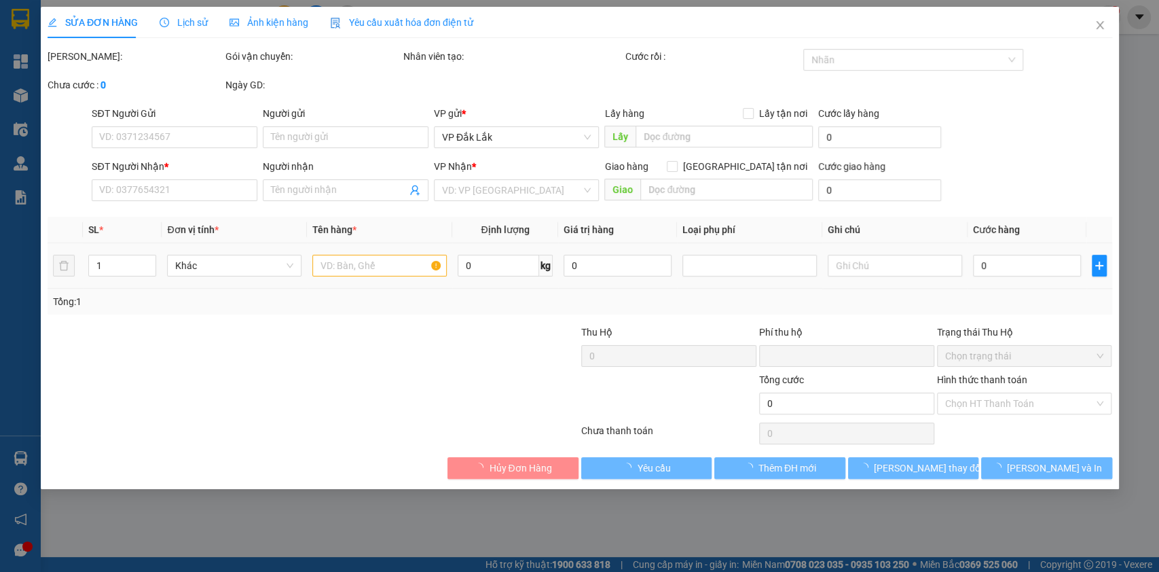
checkbox input "true"
type input "[GEOGRAPHIC_DATA][PERSON_NAME], [GEOGRAPHIC_DATA], XÃ [GEOGRAPHIC_DATA], [GEOGR…"
type input "850.000"
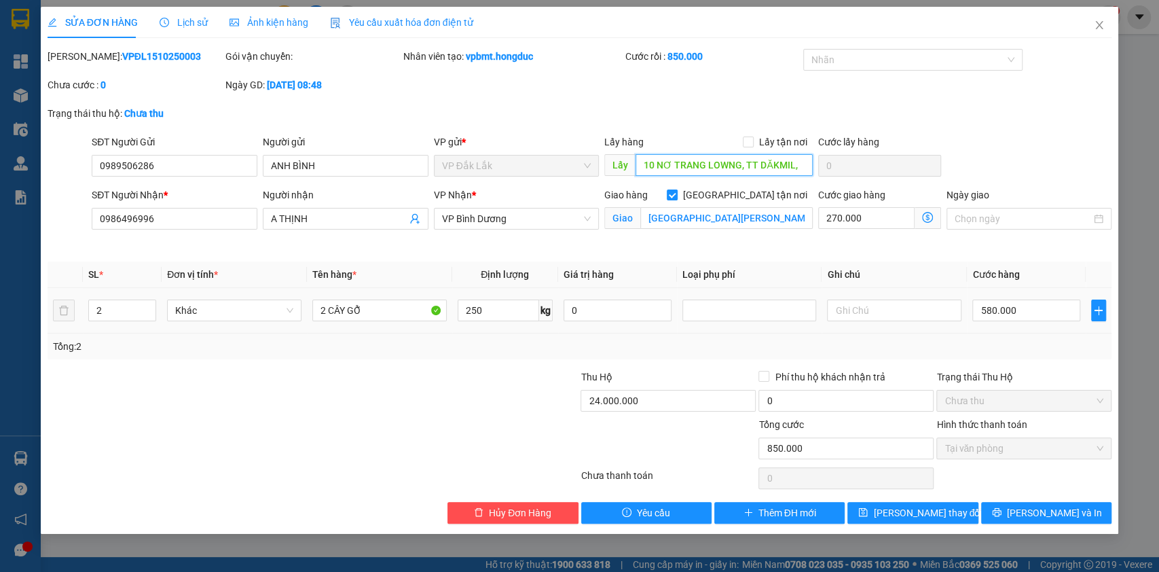
click at [729, 166] on input "10 NƠ TRANG LOWNG, TT DĂKMIL," at bounding box center [724, 165] width 177 height 22
click at [731, 166] on input "10 NƠ TRANG LOWNG, TT DĂKMIL," at bounding box center [724, 165] width 177 height 22
click at [722, 179] on div "Lấy hàng Lấy tận nơi Lấy 10 NƠ TRANG LNG, TT DĂKMIL," at bounding box center [708, 158] width 208 height 48
click at [712, 169] on input "10 NƠ TRANG LNG, TT DĂKMIL," at bounding box center [724, 165] width 177 height 22
click at [708, 166] on input "10 NƠ TRANG LNG, TT DĂKMIL," at bounding box center [724, 165] width 177 height 22
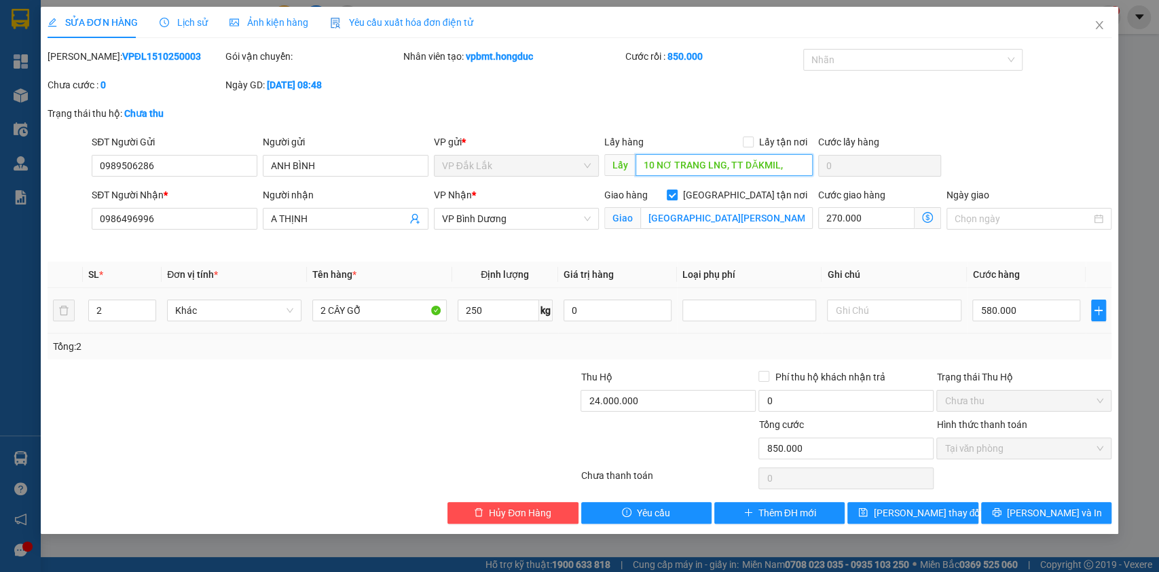
click at [708, 166] on input "10 NƠ TRANG LNG, TT DĂKMIL," at bounding box center [724, 165] width 177 height 22
type input "10 NƠ TRANG LƠNG, TT DĂKMIL,"
click at [934, 518] on span "[PERSON_NAME] thay đổi" at bounding box center [927, 512] width 109 height 15
